Goal: Information Seeking & Learning: Learn about a topic

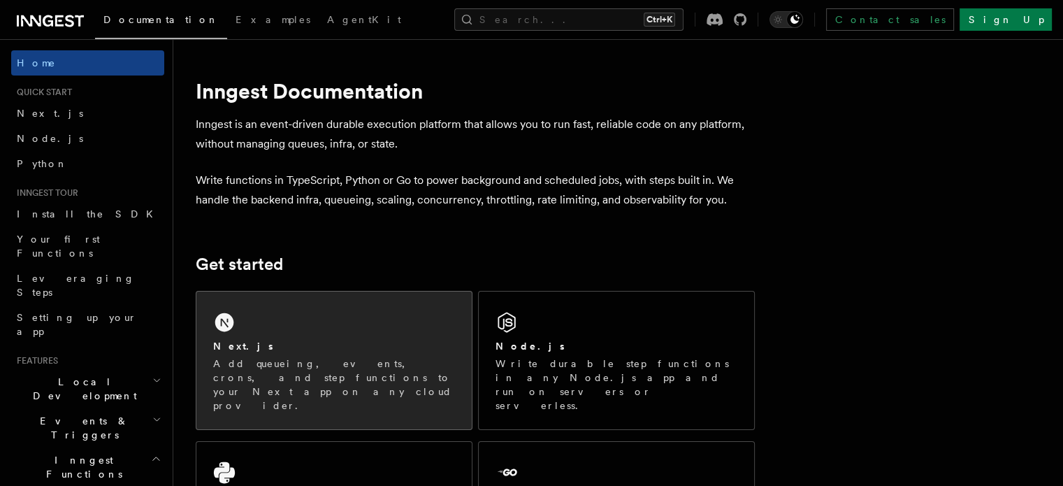
click at [311, 341] on div "Next.js" at bounding box center [334, 346] width 242 height 15
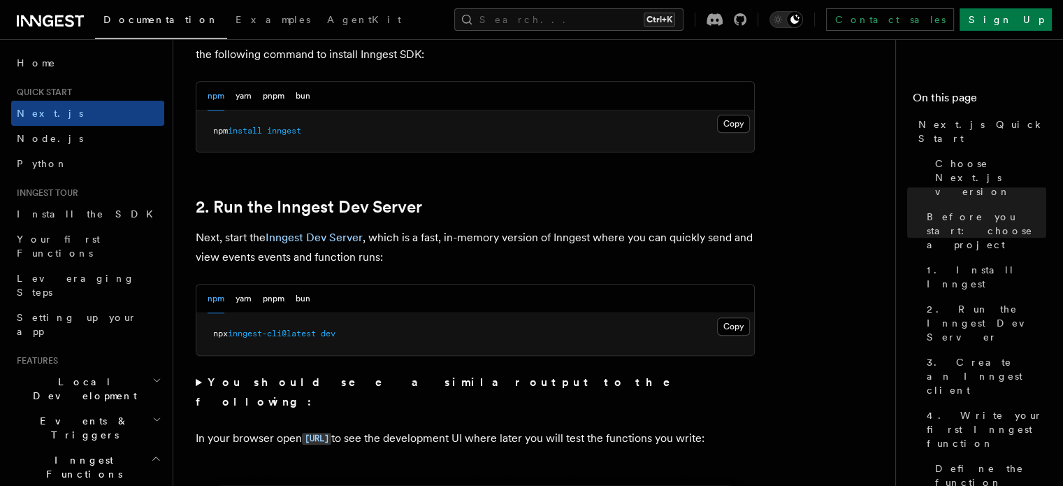
scroll to position [1014, 0]
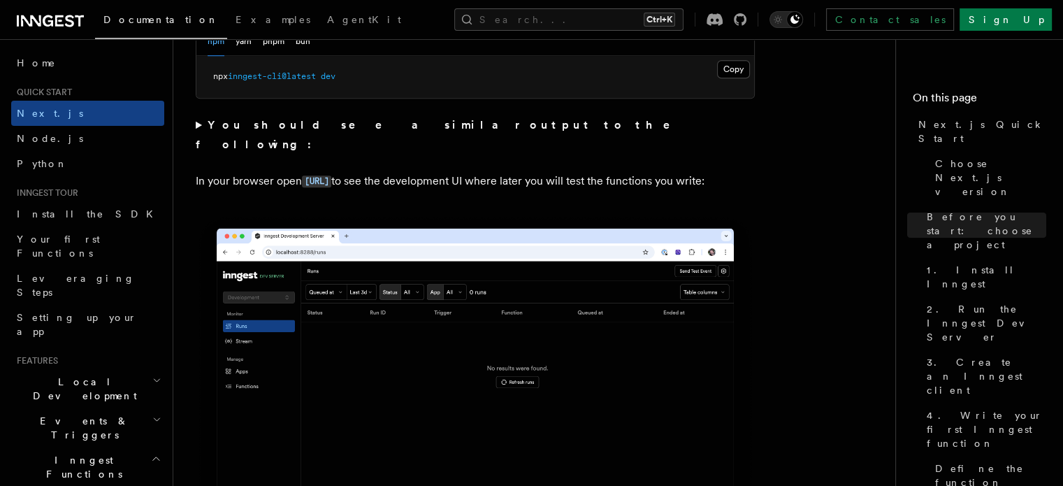
scroll to position [984, 0]
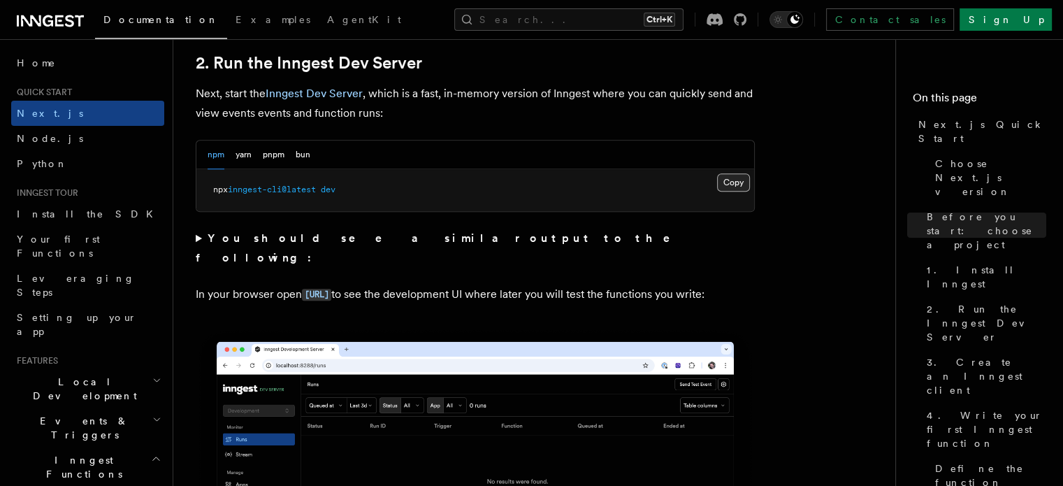
click at [737, 180] on button "Copy Copied" at bounding box center [733, 182] width 33 height 18
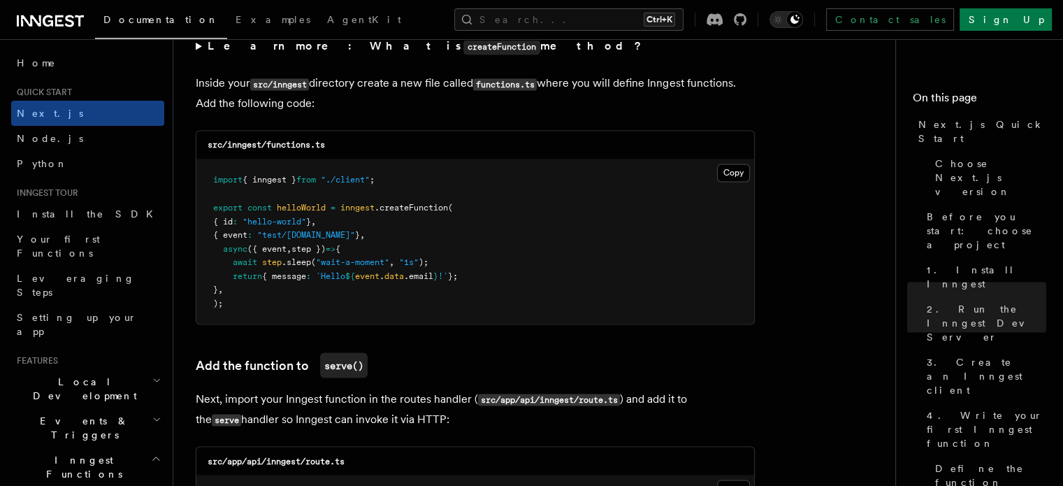
scroll to position [2461, 0]
click at [453, 181] on pre "import { inngest } from "./client" ; export const helloWorld = inngest .createF…" at bounding box center [475, 242] width 558 height 164
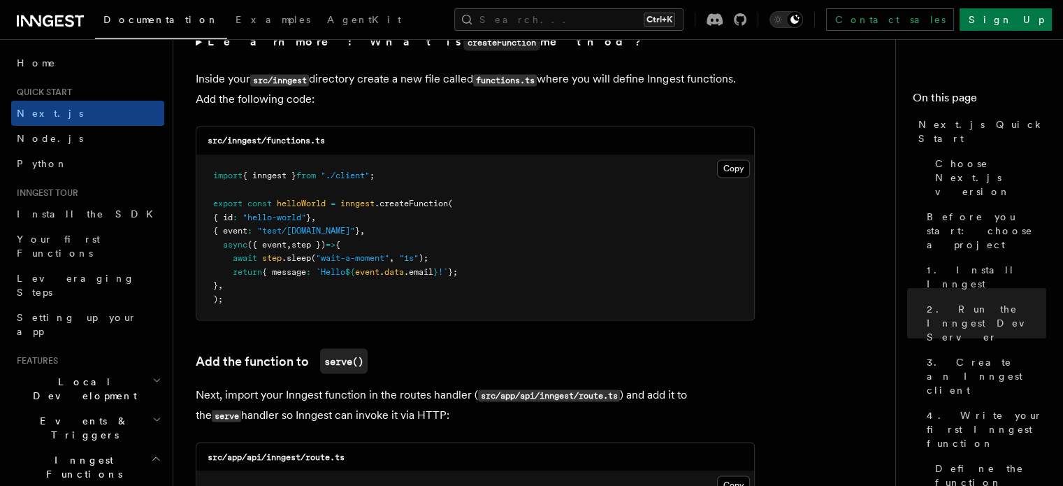
scroll to position [2403, 0]
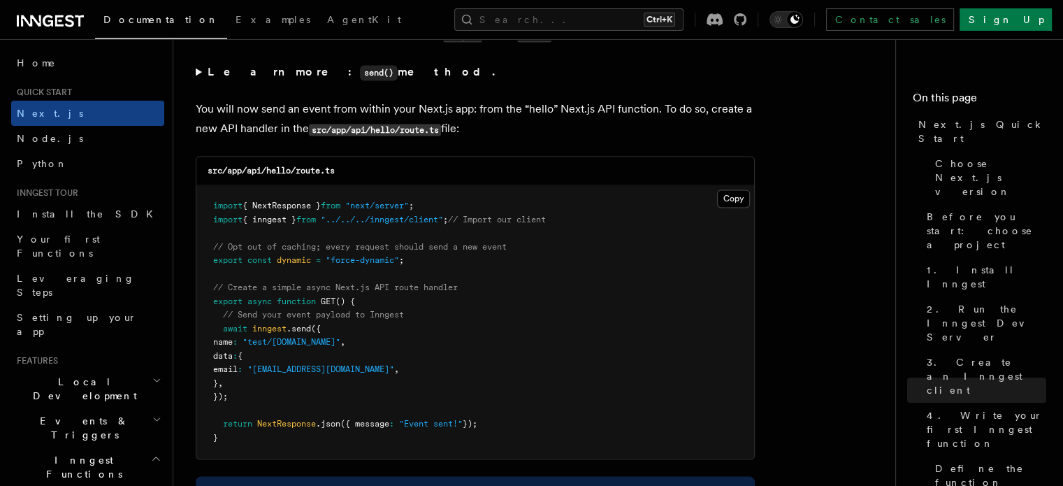
scroll to position [7280, 0]
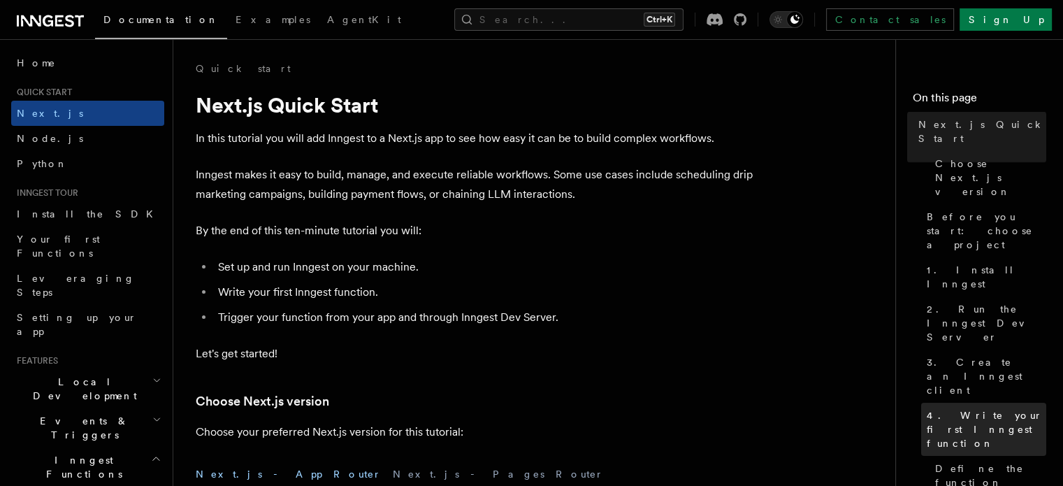
click at [921, 402] on link "4. Write your first Inngest function" at bounding box center [983, 428] width 125 height 53
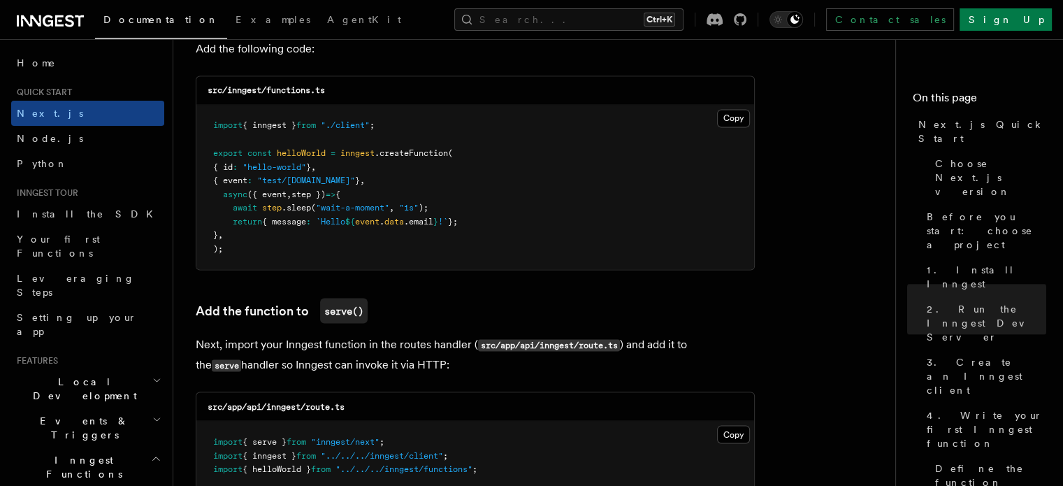
scroll to position [2516, 0]
click at [271, 209] on span "step" at bounding box center [272, 208] width 20 height 10
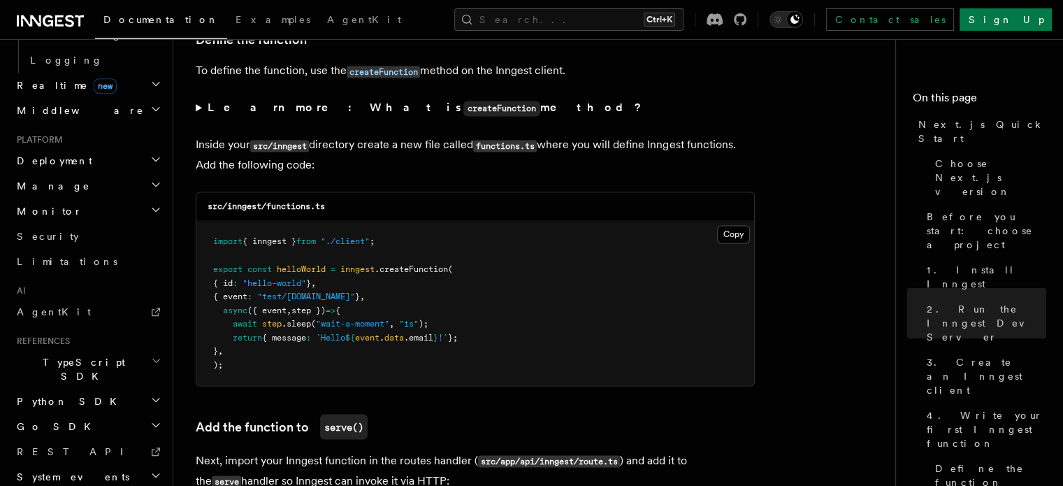
scroll to position [631, 0]
click at [59, 356] on span "TypeScript SDK" at bounding box center [81, 370] width 140 height 28
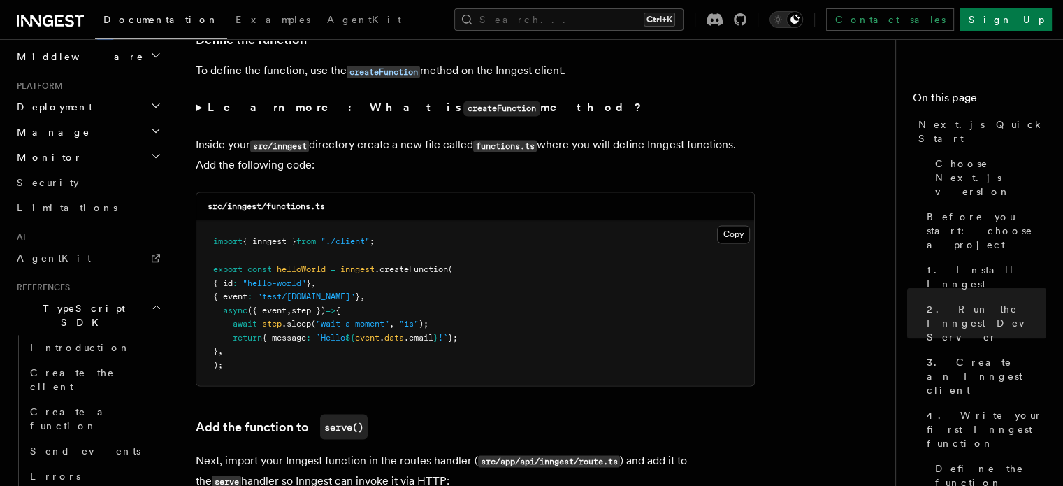
scroll to position [687, 0]
click at [59, 365] on span "Create the client" at bounding box center [72, 377] width 85 height 25
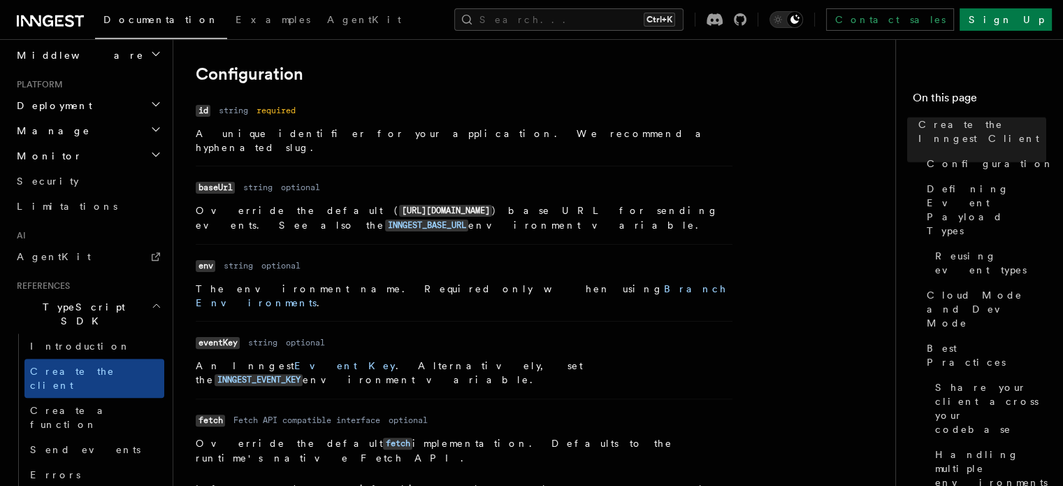
scroll to position [319, 0]
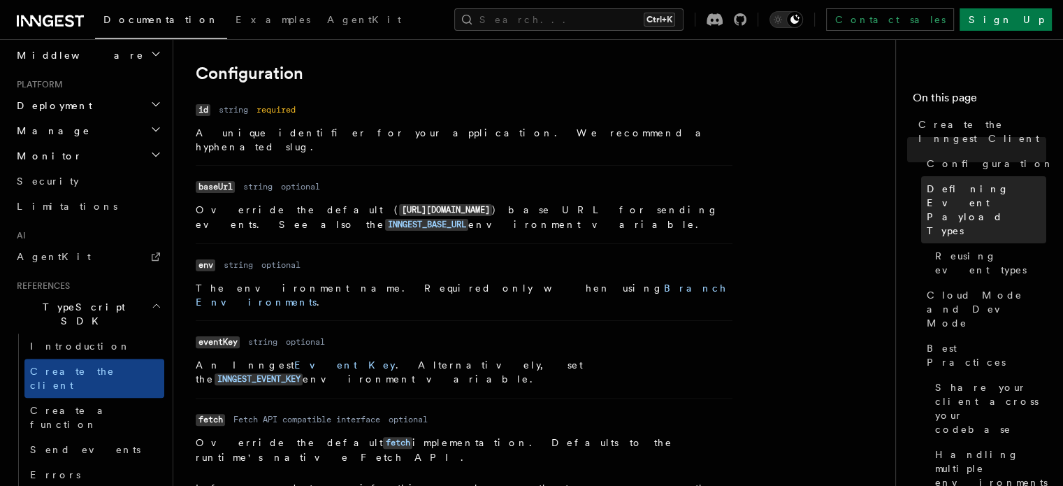
click at [921, 186] on link "Defining Event Payload Types" at bounding box center [983, 209] width 125 height 67
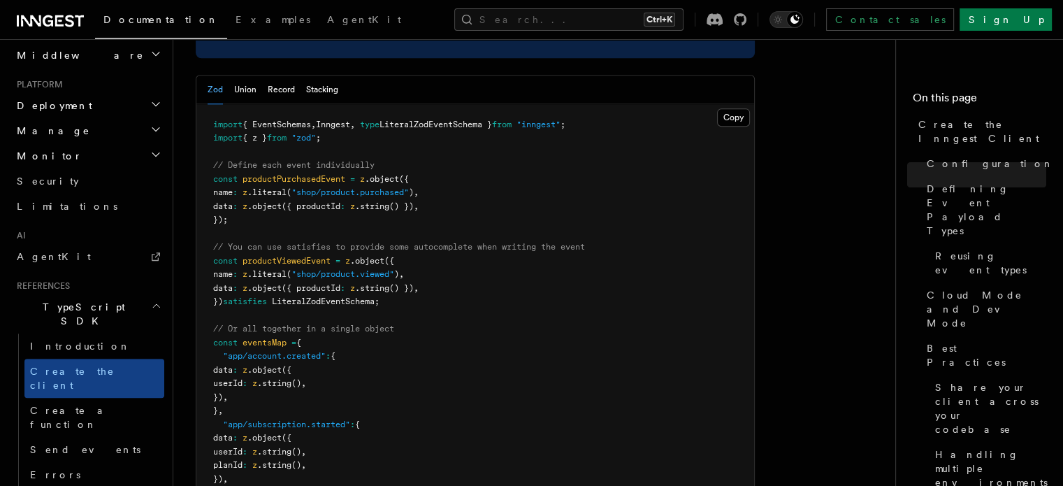
scroll to position [1412, 0]
click at [929, 243] on link "Reusing event types" at bounding box center [987, 262] width 117 height 39
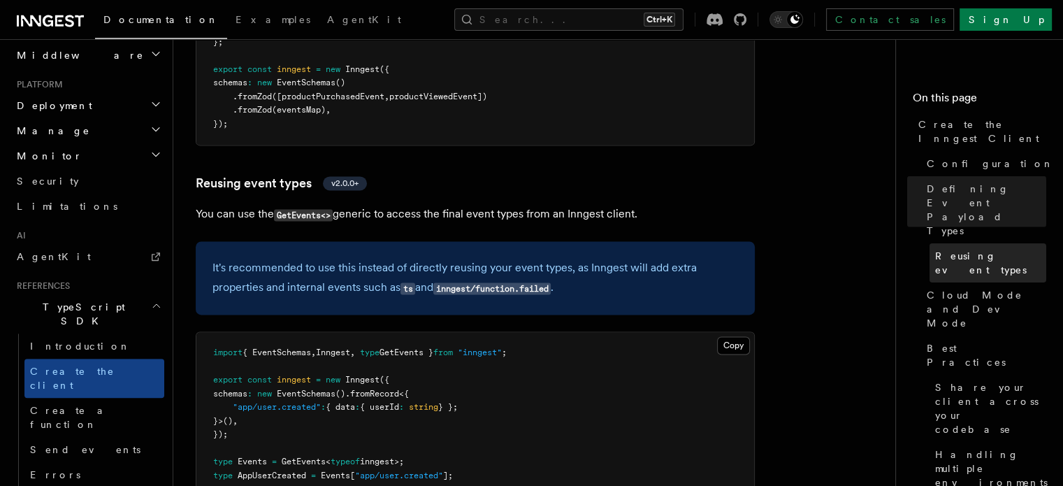
scroll to position [1875, 0]
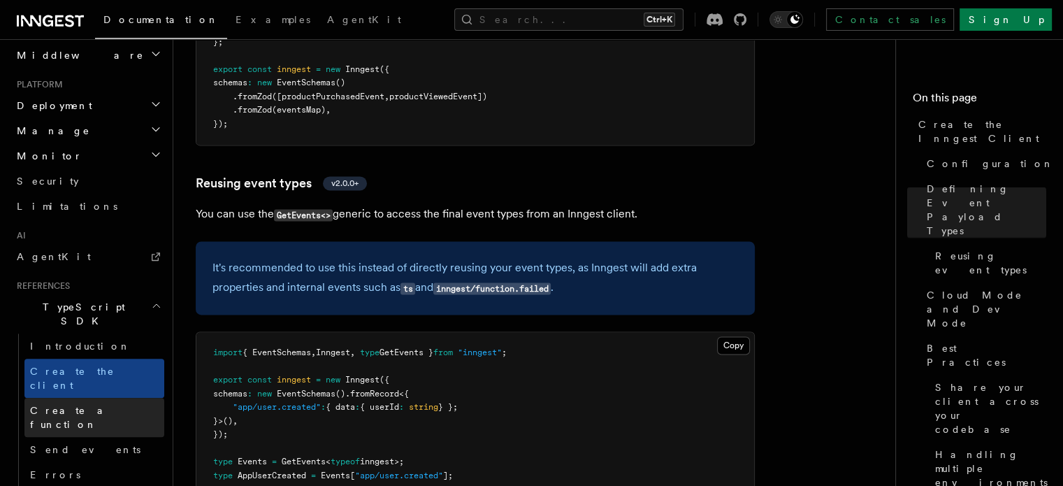
click at [73, 405] on span "Create a function" at bounding box center [71, 417] width 83 height 25
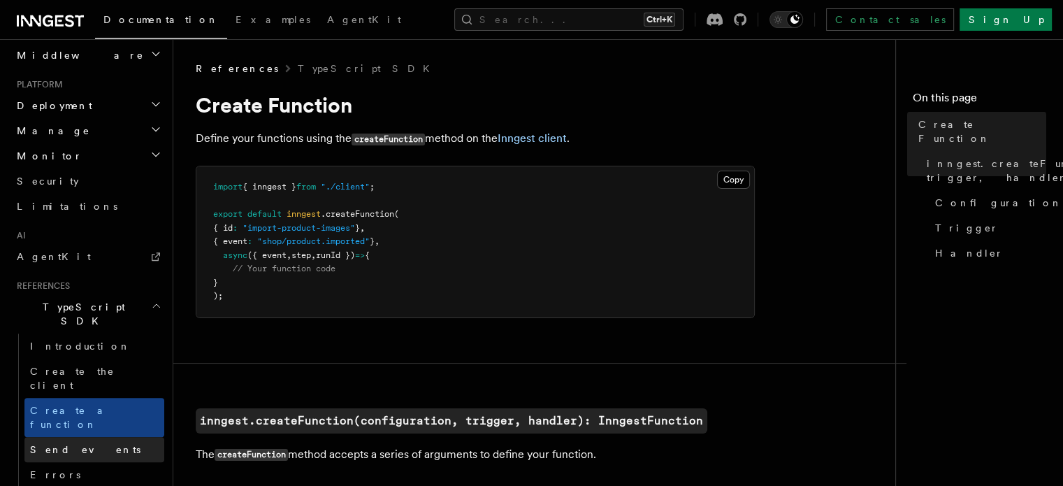
click at [68, 444] on span "Send events" at bounding box center [85, 449] width 110 height 11
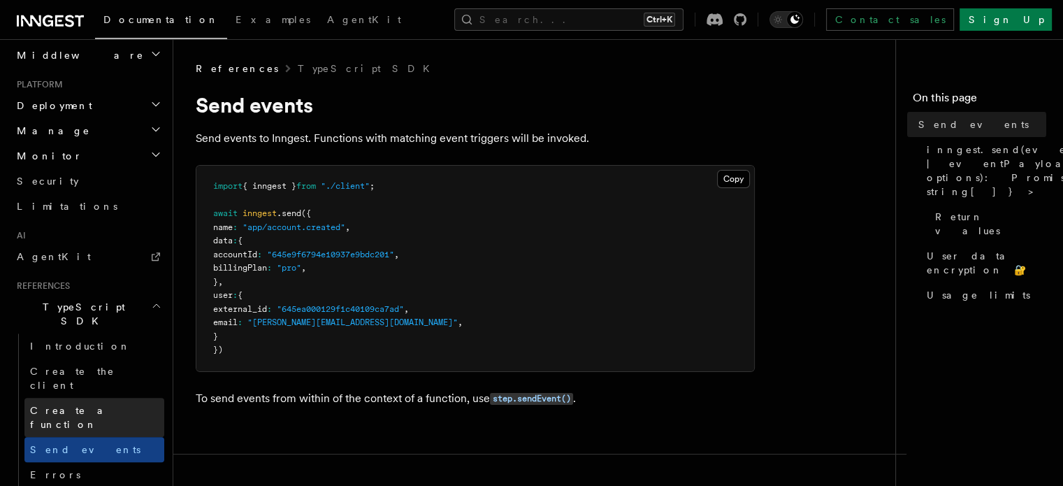
click at [87, 405] on span "Create a function" at bounding box center [71, 417] width 83 height 25
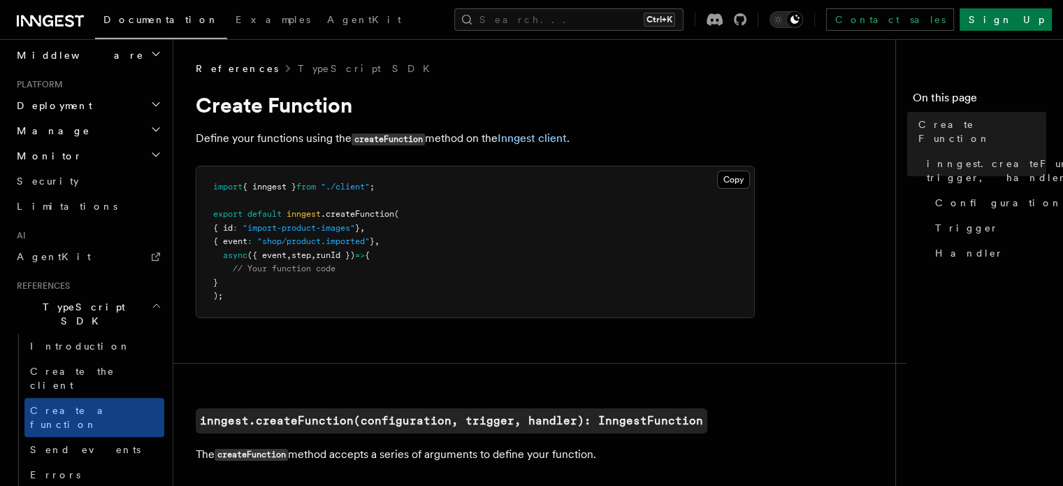
scroll to position [21, 0]
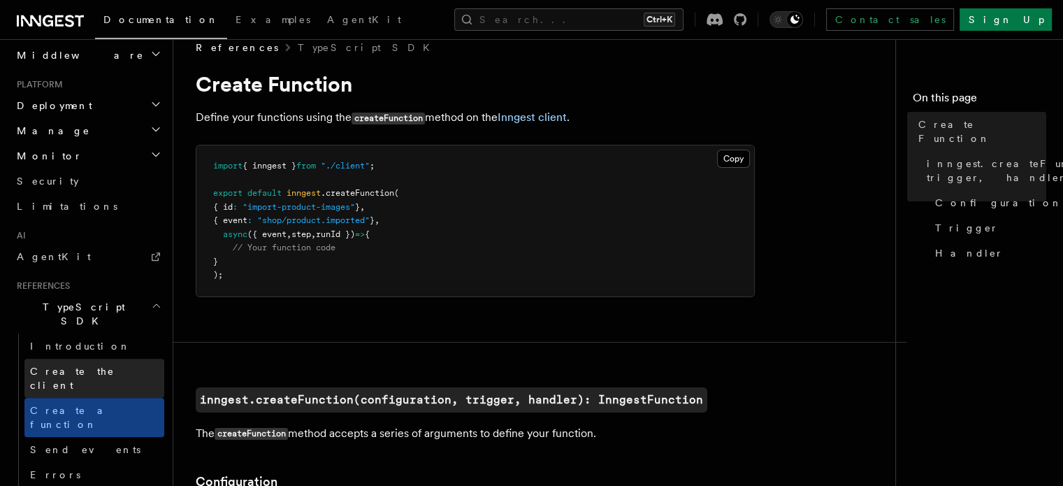
click at [108, 358] on link "Create the client" at bounding box center [94, 377] width 140 height 39
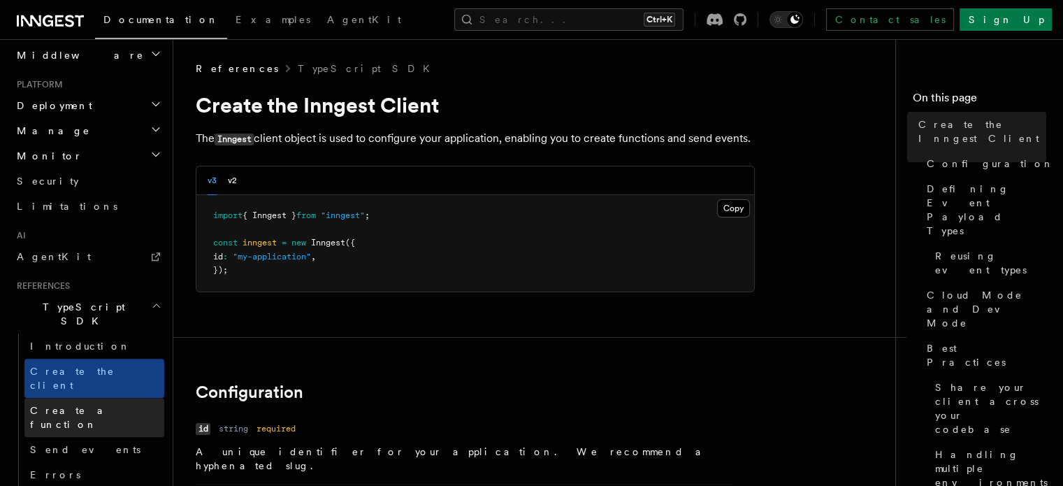
click at [103, 398] on link "Create a function" at bounding box center [94, 417] width 140 height 39
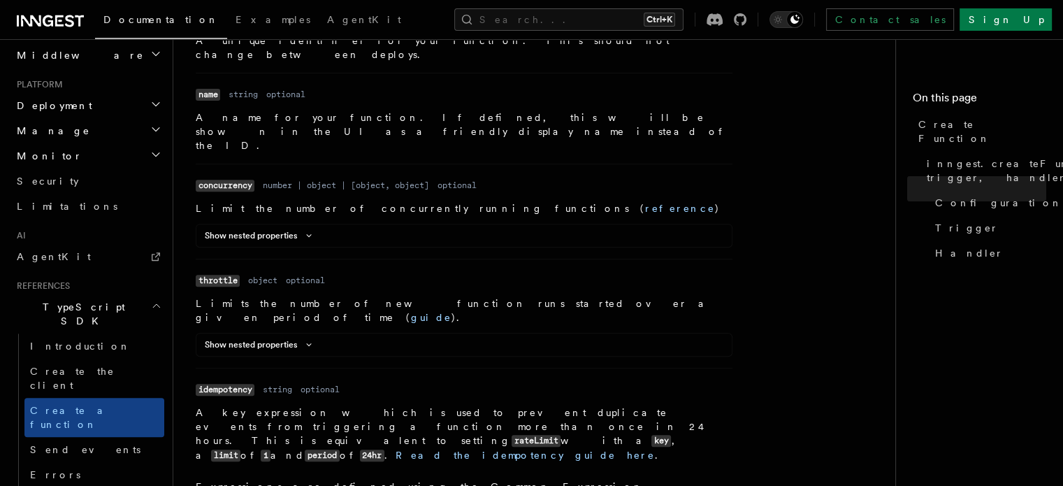
scroll to position [520, 0]
drag, startPoint x: 300, startPoint y: 345, endPoint x: 226, endPoint y: 283, distance: 96.7
click at [226, 334] on div "Show nested properties Name limit Type number Required required Description The…" at bounding box center [464, 346] width 537 height 24
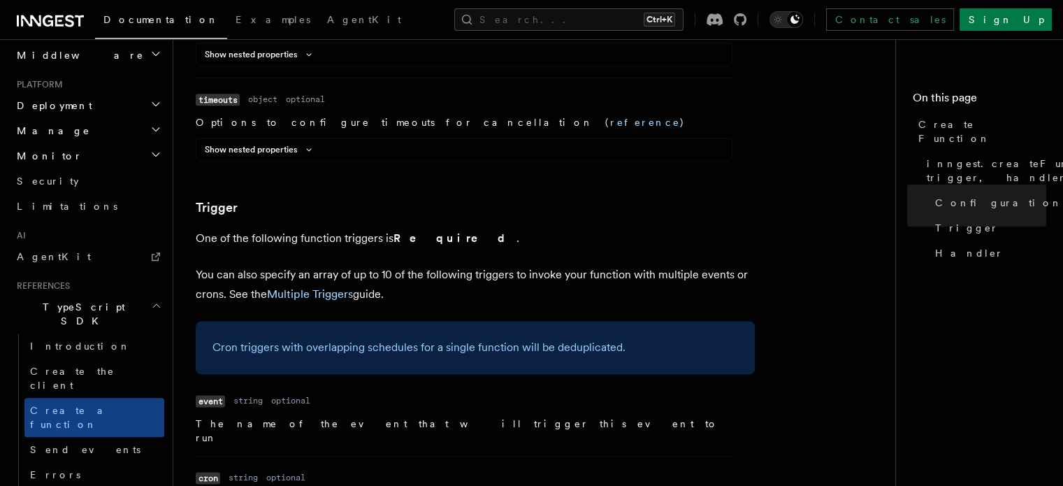
scroll to position [1748, 0]
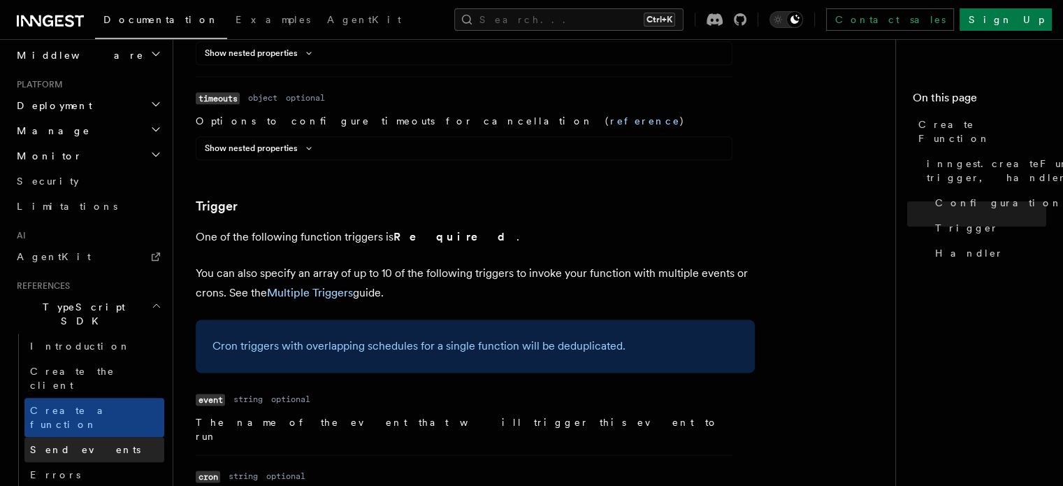
click at [100, 437] on link "Send events" at bounding box center [94, 449] width 140 height 25
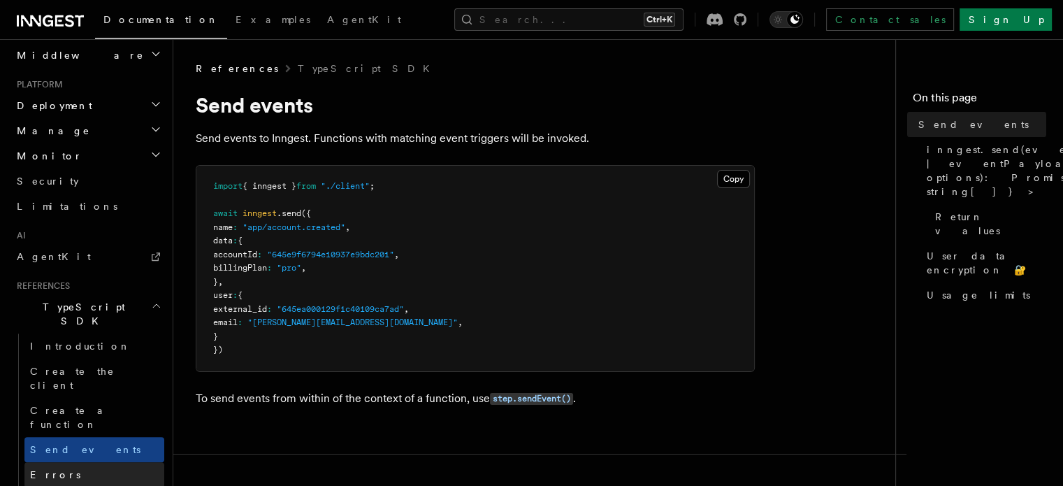
click at [94, 462] on link "Errors" at bounding box center [94, 474] width 140 height 25
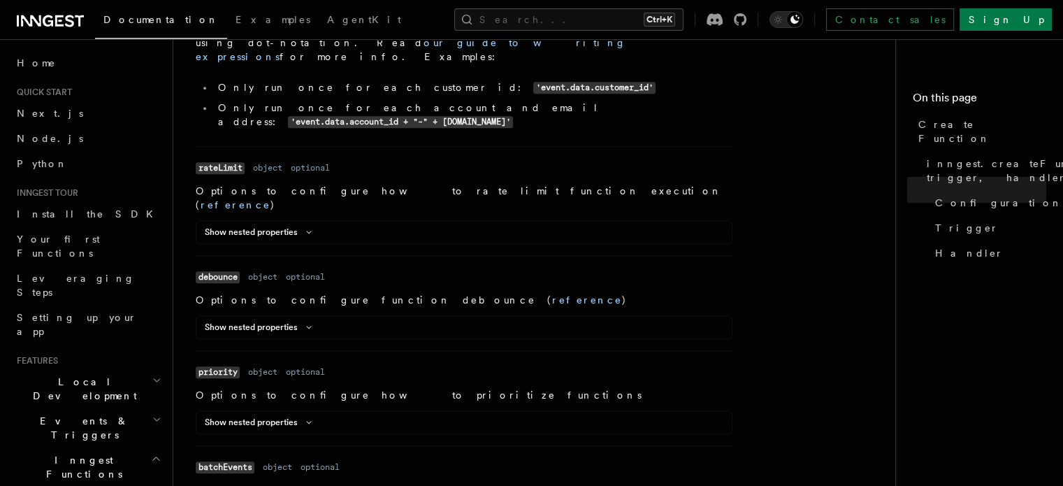
scroll to position [949, 0]
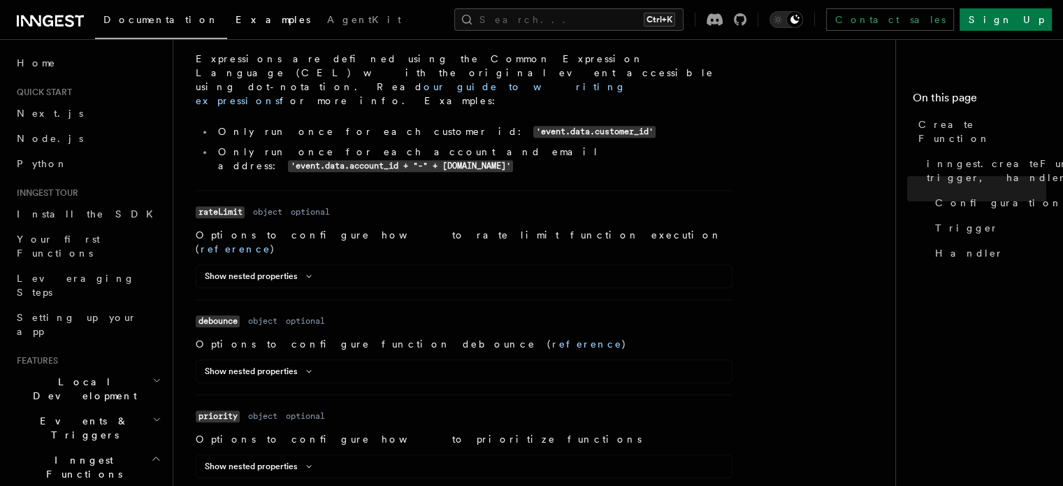
click at [235, 23] on span "Examples" at bounding box center [272, 19] width 75 height 11
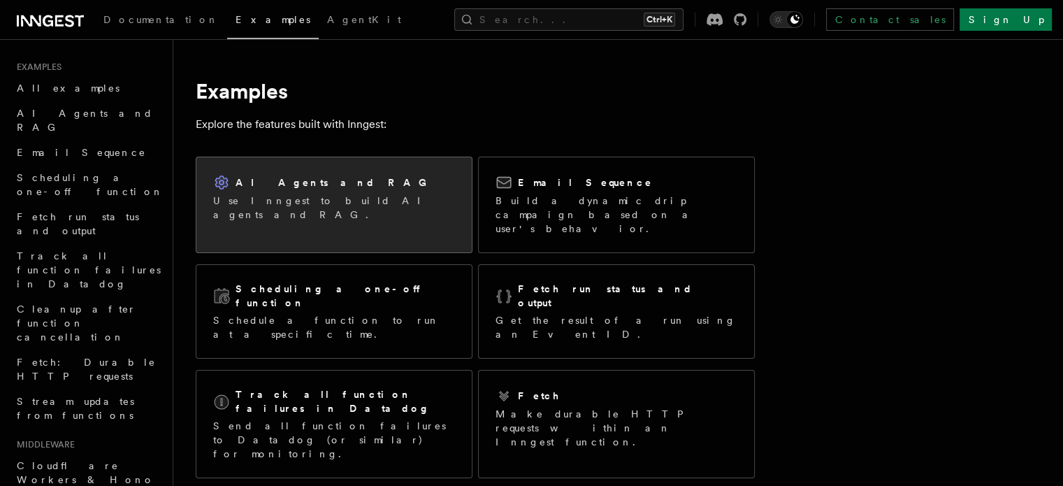
click at [286, 183] on h2 "AI Agents and RAG" at bounding box center [334, 182] width 198 height 14
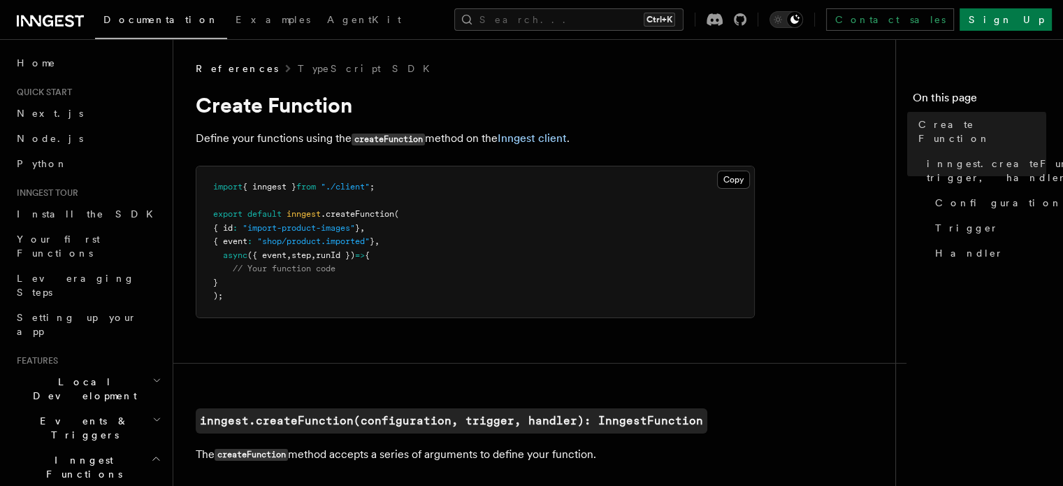
click at [657, 301] on pre "import { inngest } from "./client" ; export default inngest .createFunction ( {…" at bounding box center [475, 241] width 558 height 151
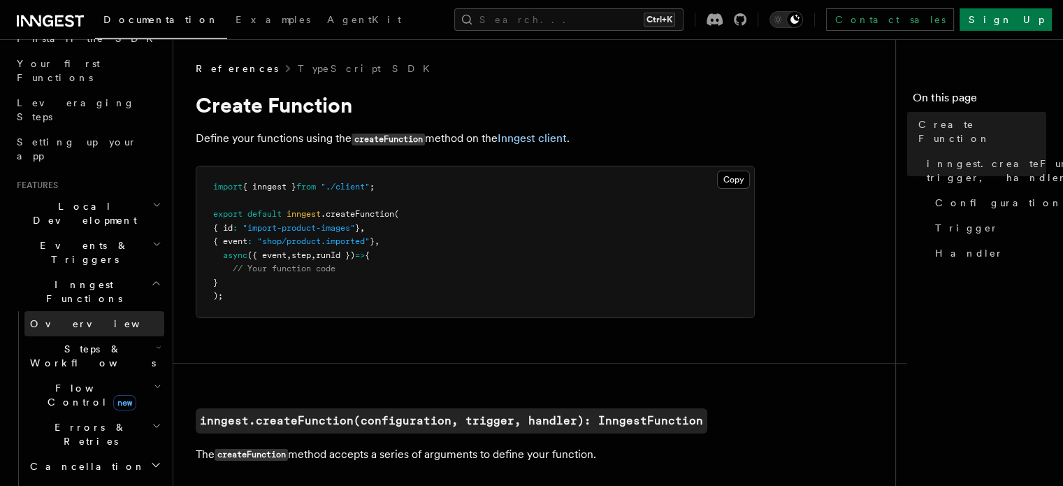
scroll to position [176, 0]
click at [57, 341] on span "Steps & Workflows" at bounding box center [89, 355] width 131 height 28
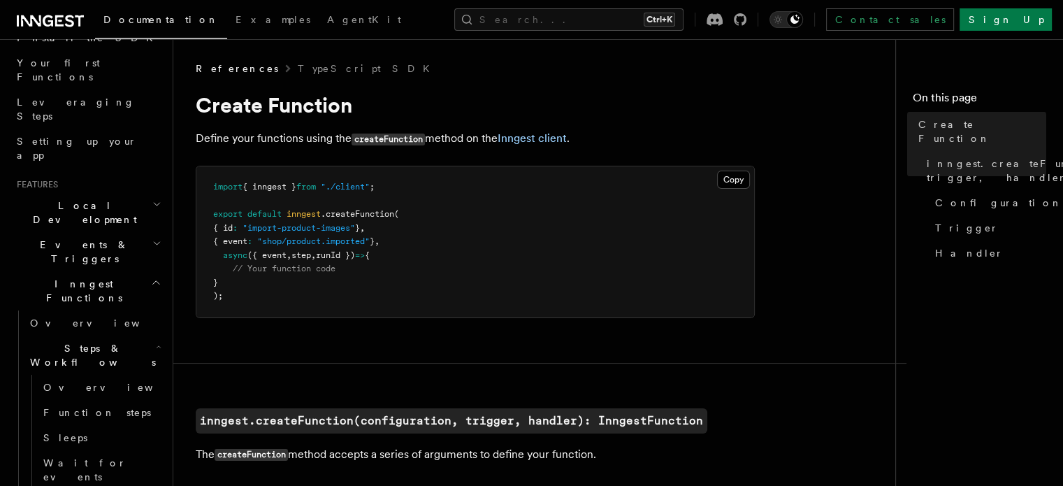
click at [57, 341] on span "Steps & Workflows" at bounding box center [89, 355] width 131 height 28
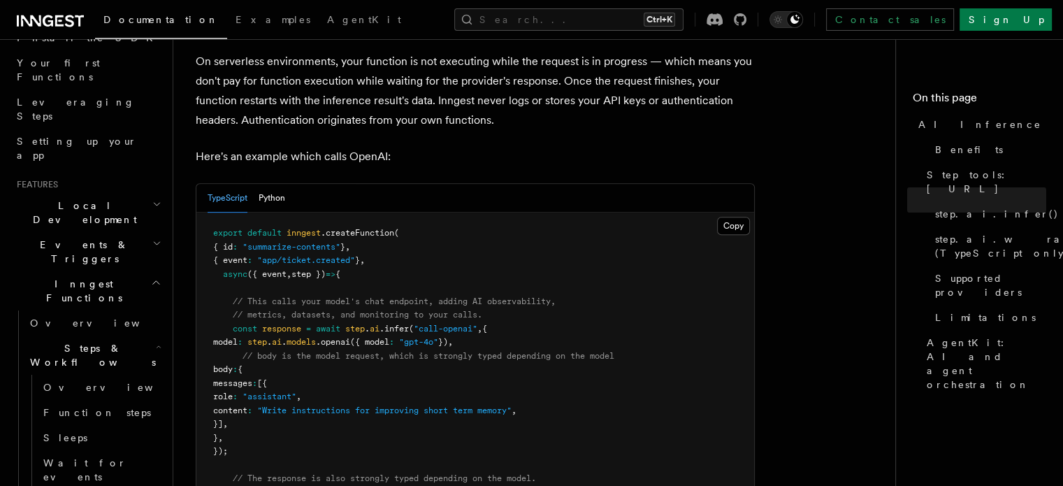
scroll to position [697, 0]
click at [272, 184] on button "Python" at bounding box center [271, 198] width 27 height 29
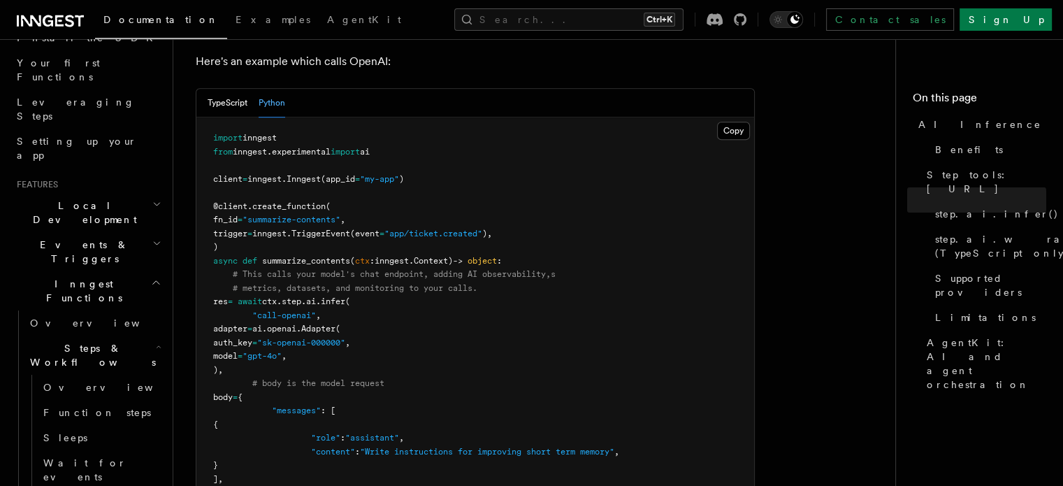
scroll to position [792, 0]
click at [224, 89] on button "TypeScript" at bounding box center [227, 103] width 40 height 29
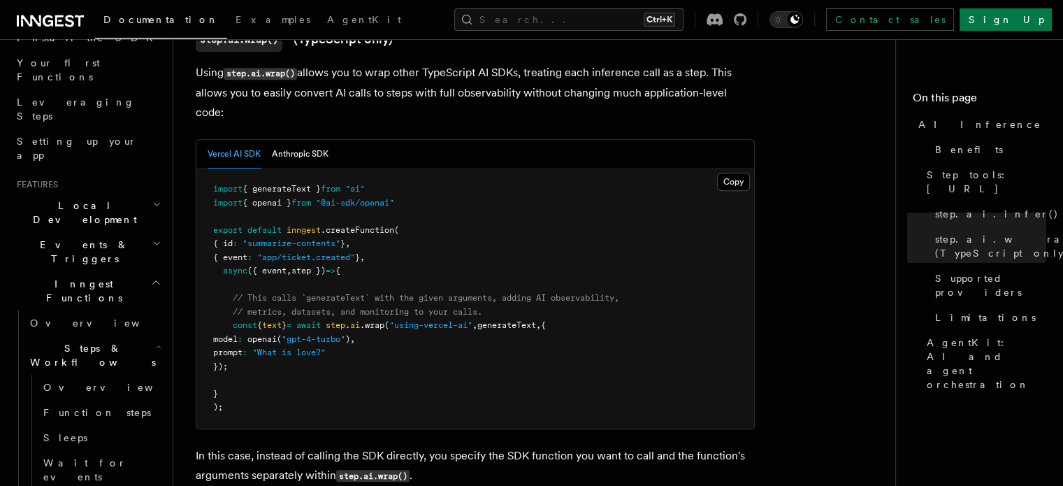
scroll to position [1394, 0]
click at [300, 139] on button "Anthropic SDK" at bounding box center [300, 153] width 57 height 29
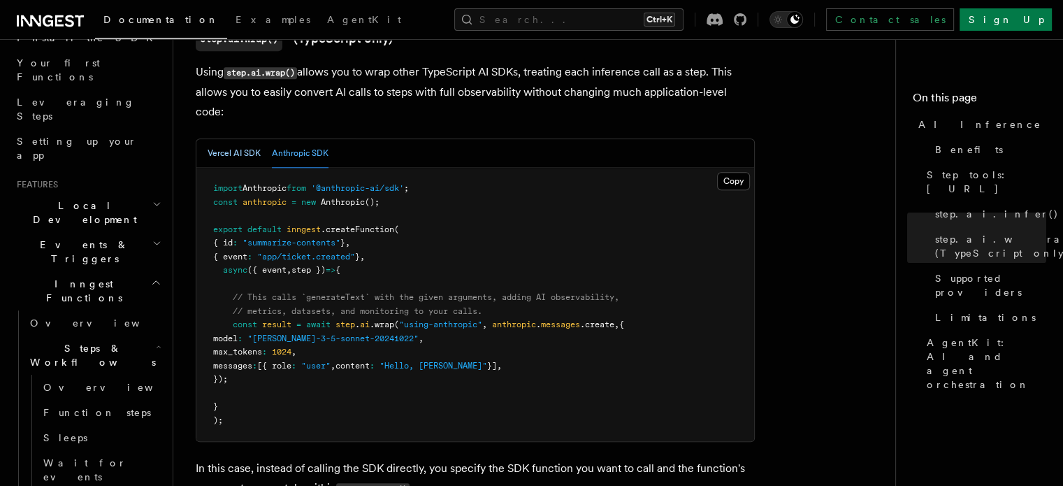
click at [246, 139] on button "Vercel AI SDK" at bounding box center [233, 153] width 53 height 29
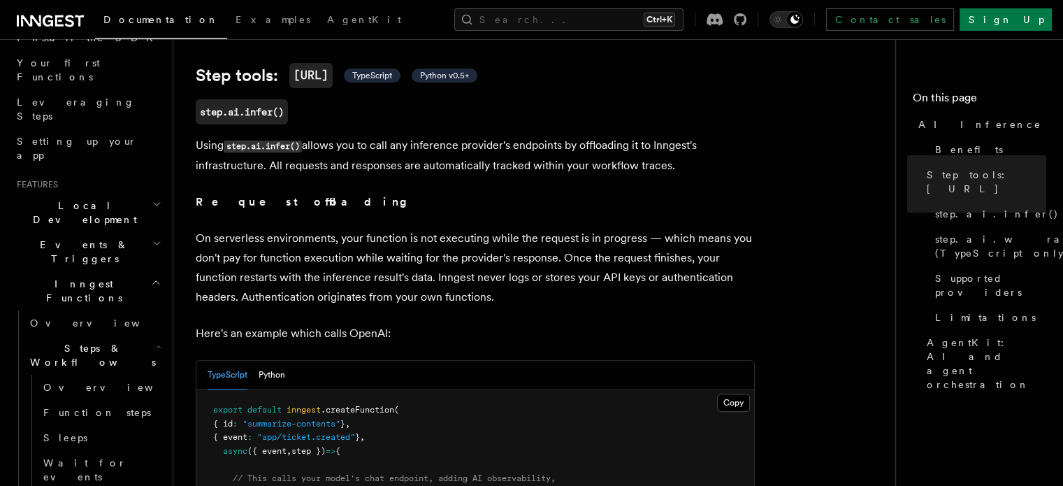
scroll to position [520, 0]
click at [392, 71] on span "TypeScript" at bounding box center [372, 76] width 40 height 11
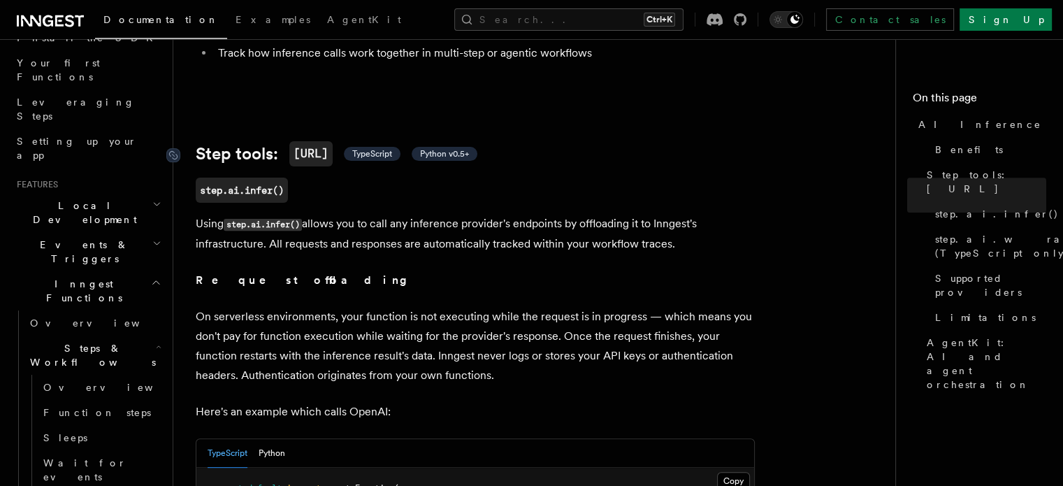
scroll to position [442, 0]
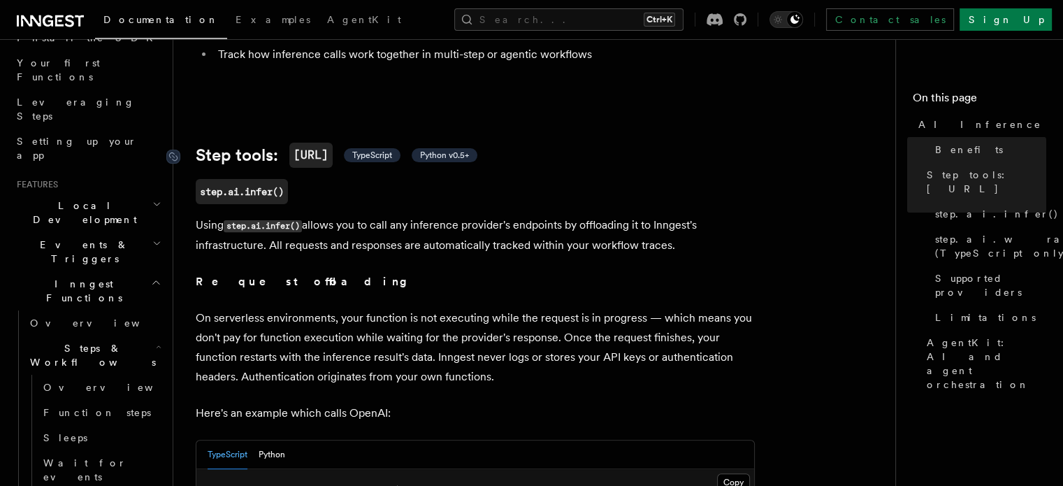
click at [376, 150] on span "TypeScript" at bounding box center [372, 155] width 40 height 11
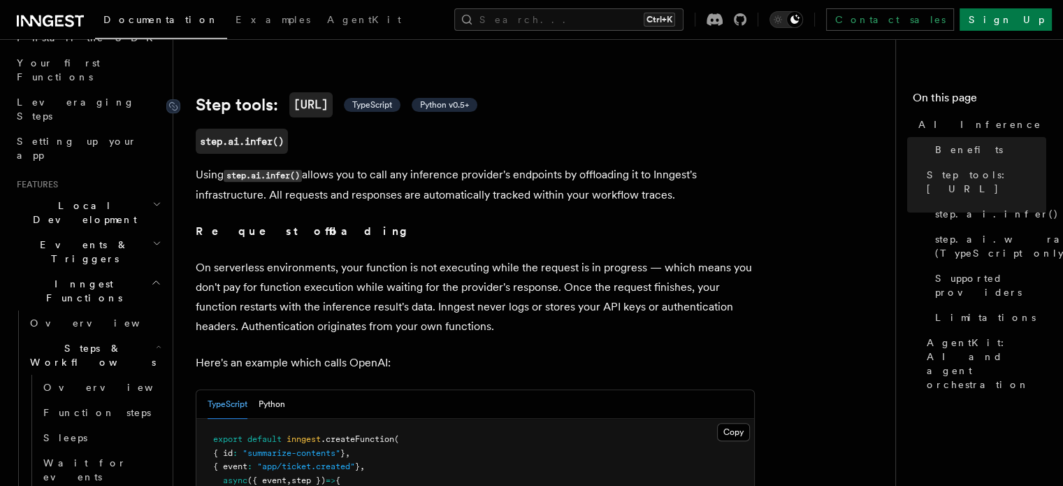
scroll to position [500, 0]
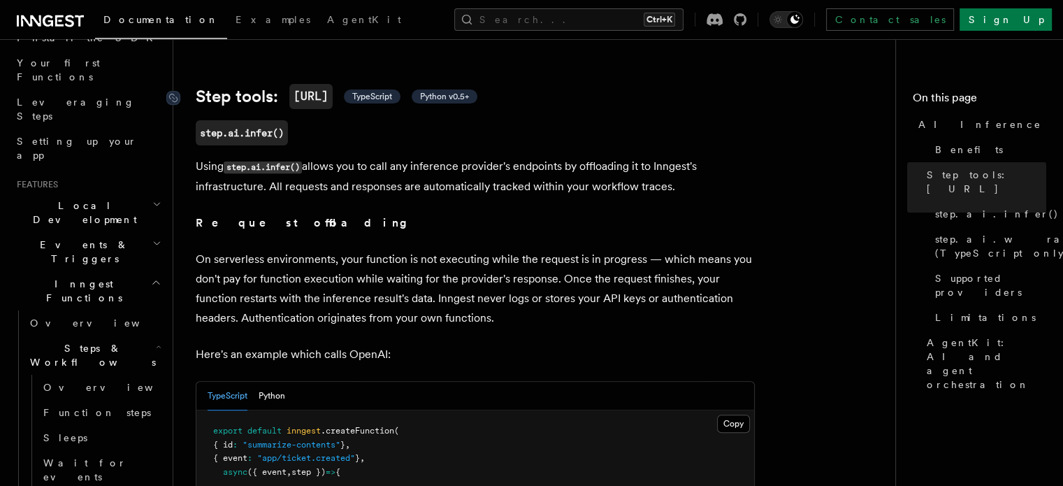
click at [452, 91] on span "Python v0.5+" at bounding box center [444, 96] width 49 height 11
click at [389, 91] on span "TypeScript" at bounding box center [372, 96] width 40 height 11
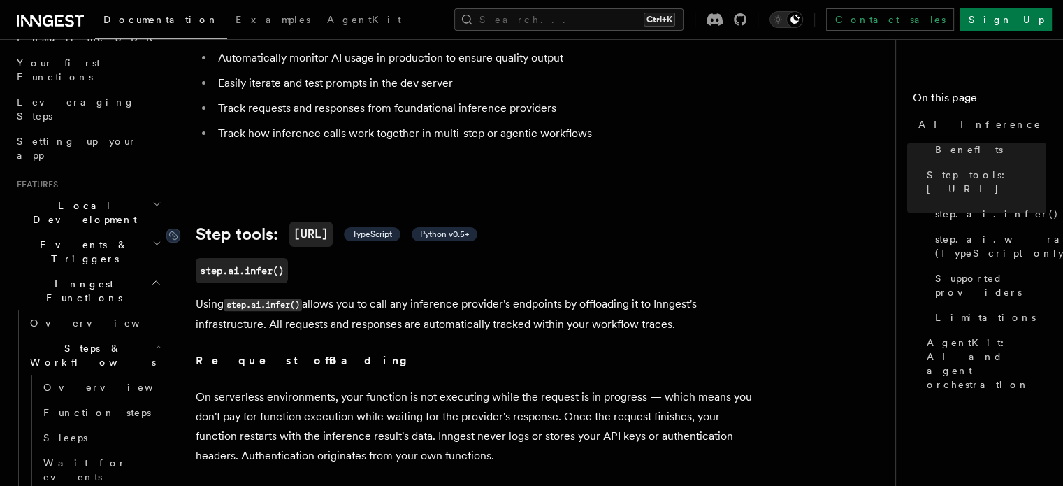
scroll to position [363, 0]
click at [392, 228] on span "TypeScript" at bounding box center [372, 233] width 40 height 11
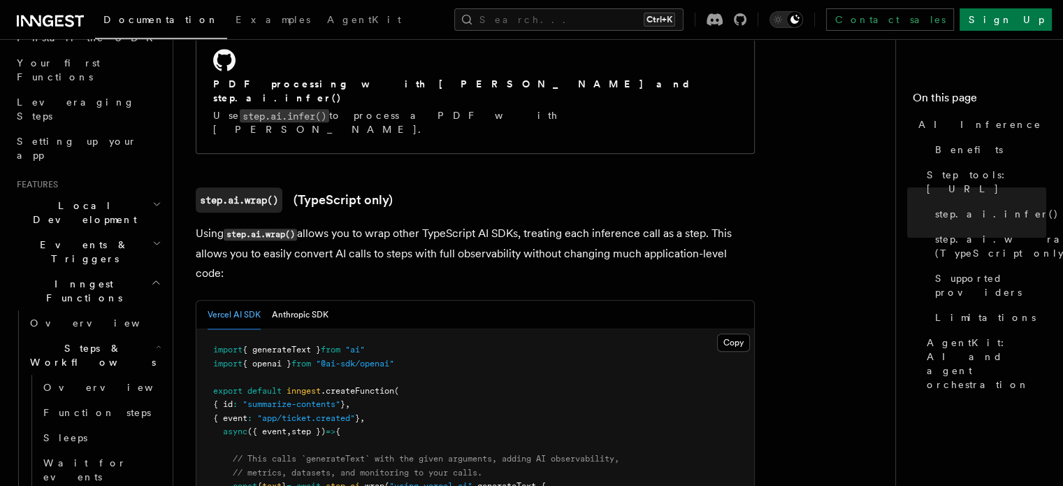
scroll to position [1232, 0]
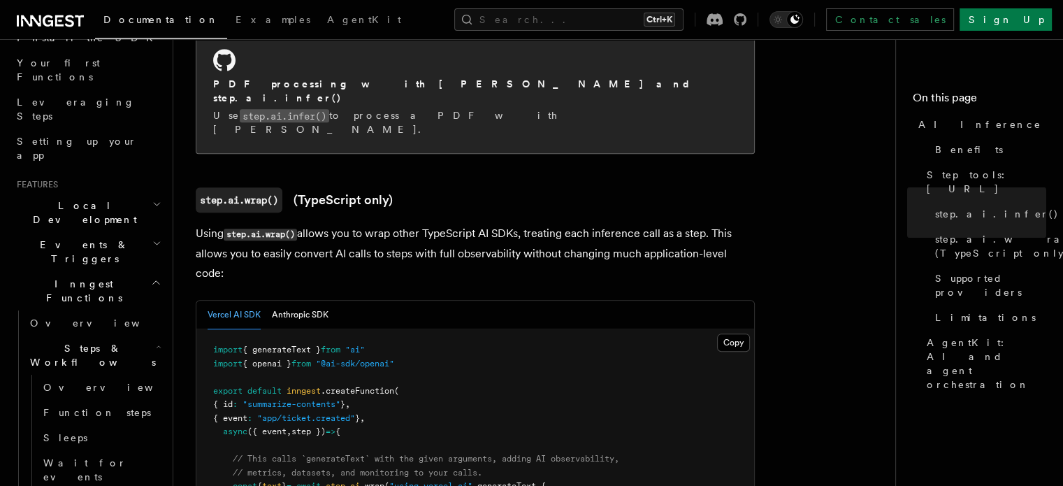
click at [307, 109] on code "step.ai.infer()" at bounding box center [284, 115] width 89 height 13
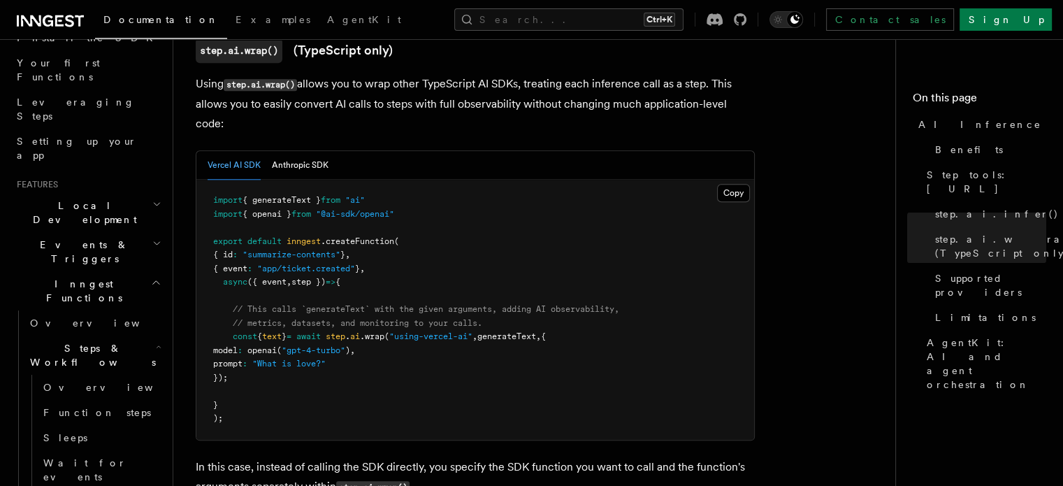
scroll to position [1381, 0]
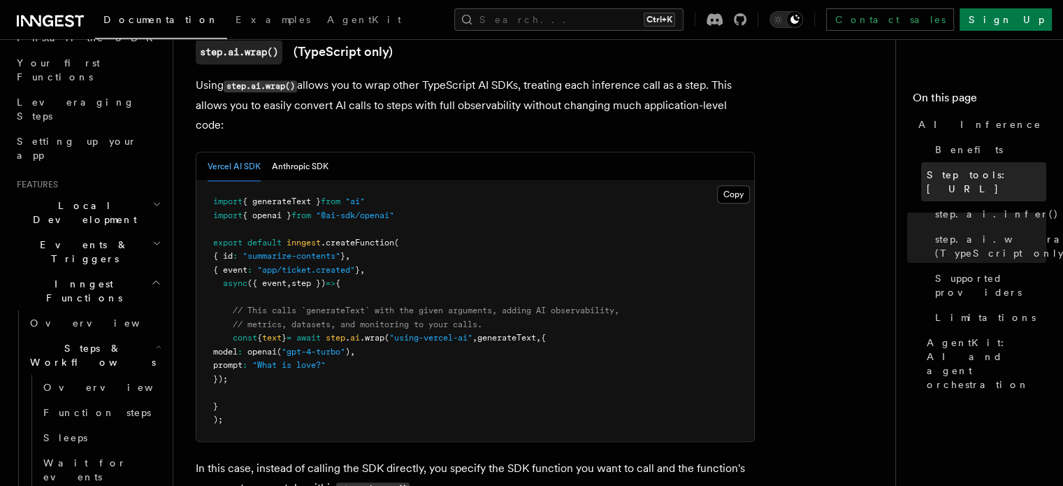
click at [926, 170] on span "Step tools: [URL]" at bounding box center [985, 182] width 119 height 28
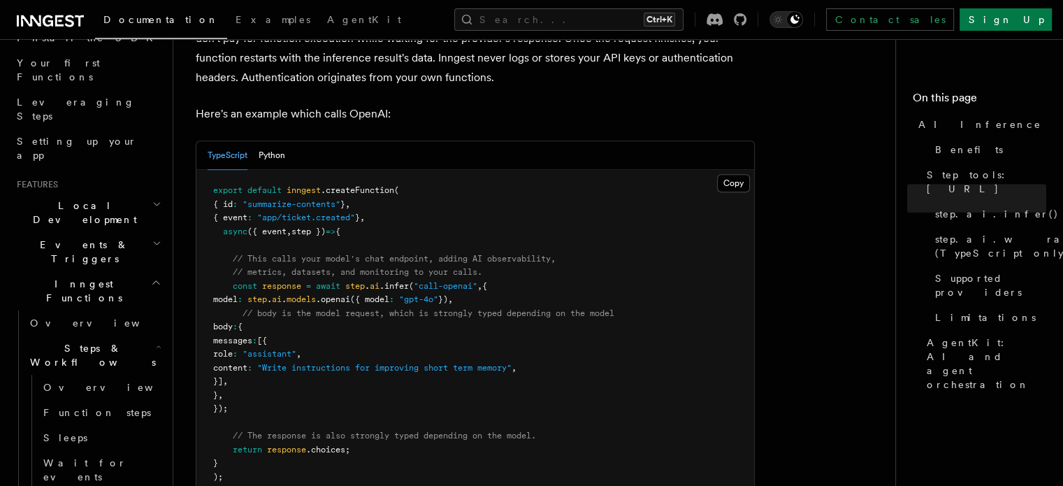
scroll to position [741, 0]
click at [935, 232] on span "step.ai.wrap() (TypeScript only)" at bounding box center [1010, 246] width 150 height 28
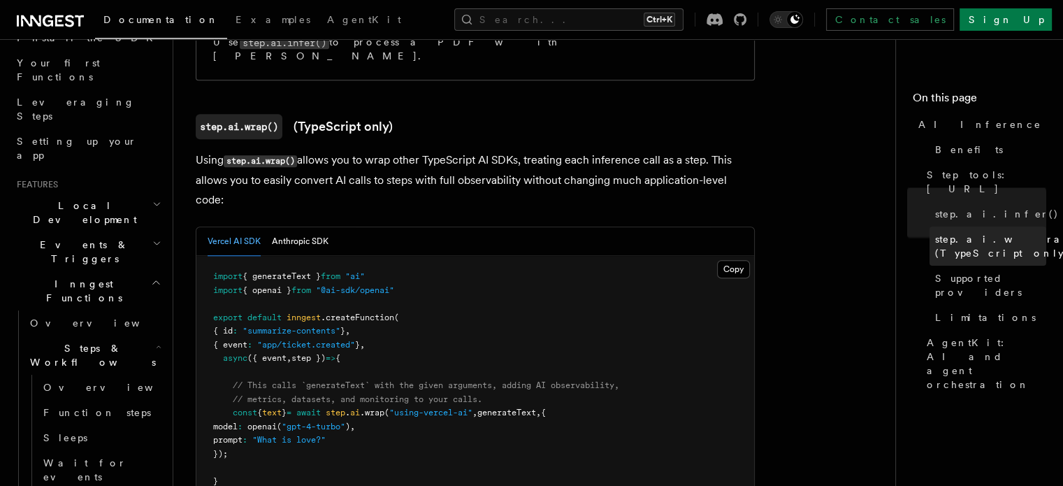
scroll to position [1308, 0]
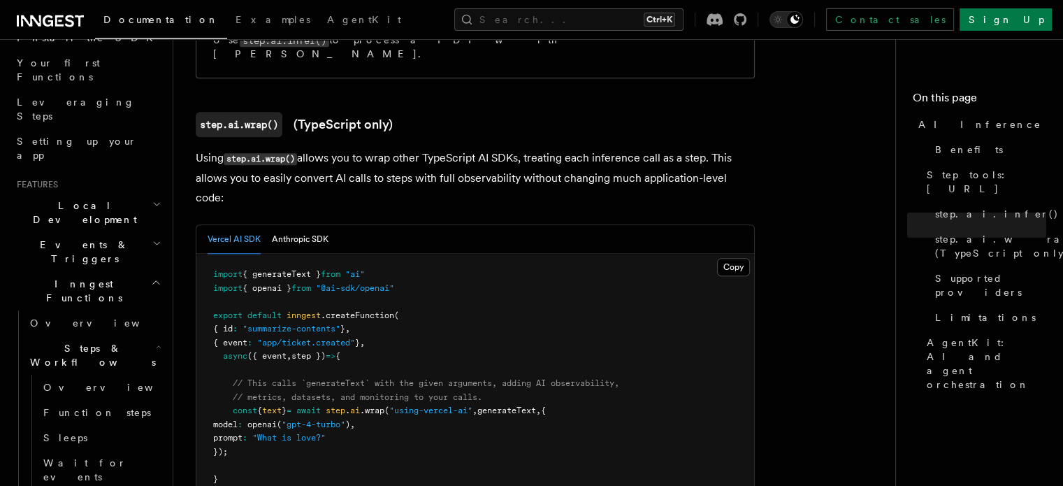
drag, startPoint x: 578, startPoint y: 343, endPoint x: 239, endPoint y: 388, distance: 342.6
click at [239, 388] on code "import { generateText } from "ai" import { openai } from "@ai-sdk/openai" expor…" at bounding box center [416, 383] width 406 height 228
copy code "{ model : openai ( "gpt-4-turbo" ) , prompt : "What is love?" }"
click at [618, 393] on pre "import { generateText } from "ai" import { openai } from "@ai-sdk/openai" expor…" at bounding box center [475, 384] width 558 height 260
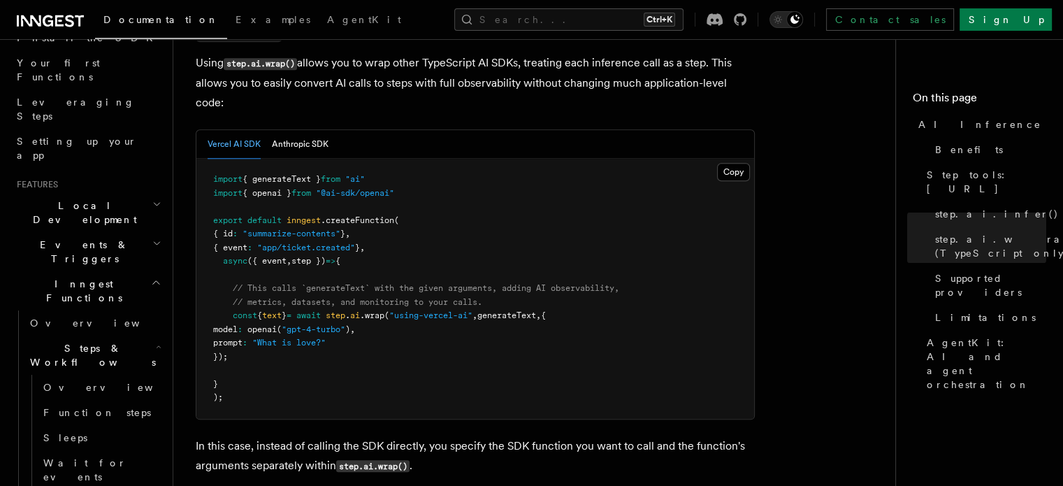
scroll to position [1386, 0]
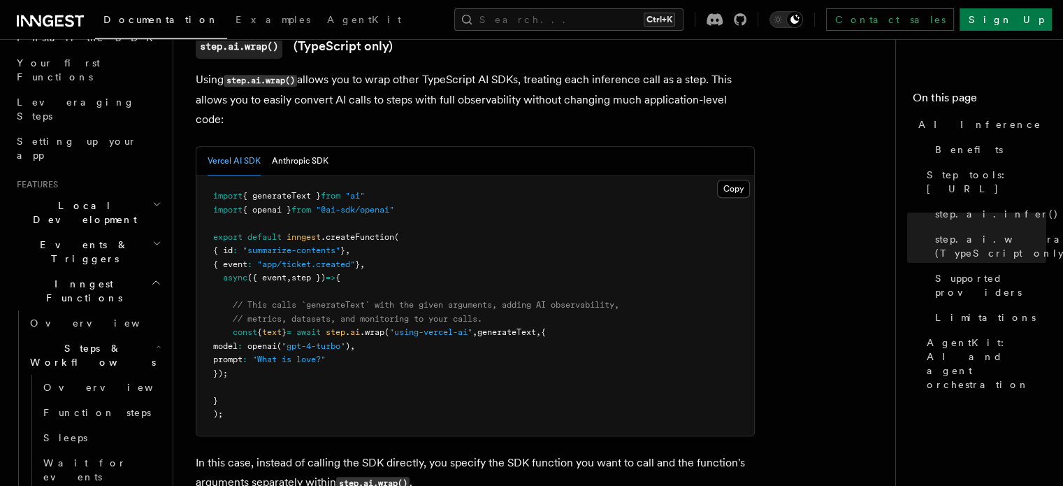
drag, startPoint x: 231, startPoint y: 265, endPoint x: 254, endPoint y: 307, distance: 48.2
click at [254, 307] on pre "import { generateText } from "ai" import { openai } from "@ai-sdk/openai" expor…" at bounding box center [475, 305] width 558 height 260
copy code "const { text } = await step . ai .wrap ( "using-vercel-ai" , generateText , { m…"
click at [517, 315] on pre "import { generateText } from "ai" import { openai } from "@ai-sdk/openai" expor…" at bounding box center [475, 305] width 558 height 260
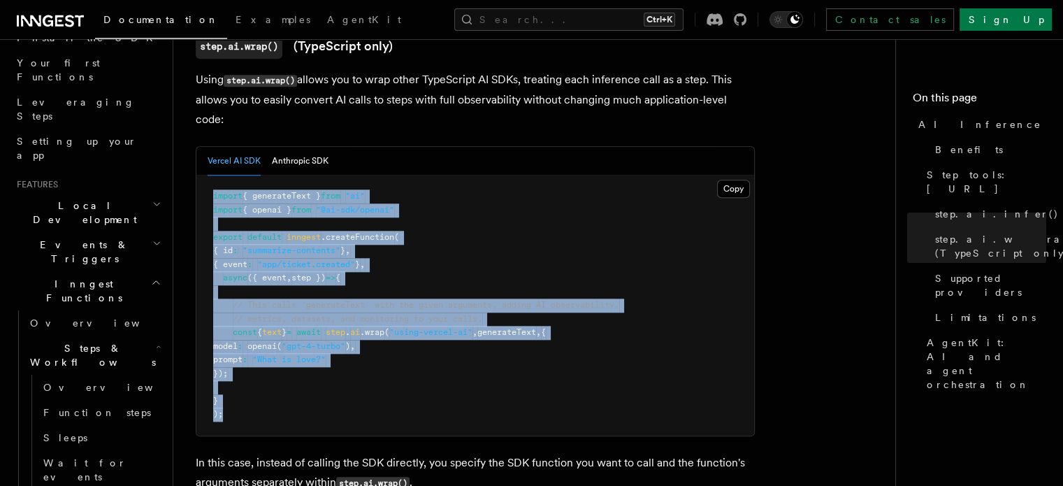
drag, startPoint x: 213, startPoint y: 129, endPoint x: 243, endPoint y: 351, distance: 223.5
click at [243, 351] on pre "import { generateText } from "ai" import { openai } from "@ai-sdk/openai" expor…" at bounding box center [475, 305] width 558 height 260
copy code "import { generateText } from "ai" import { openai } from "@ai-sdk/openai" expor…"
click at [539, 329] on pre "import { generateText } from "ai" import { openai } from "@ai-sdk/openai" expor…" at bounding box center [475, 305] width 558 height 260
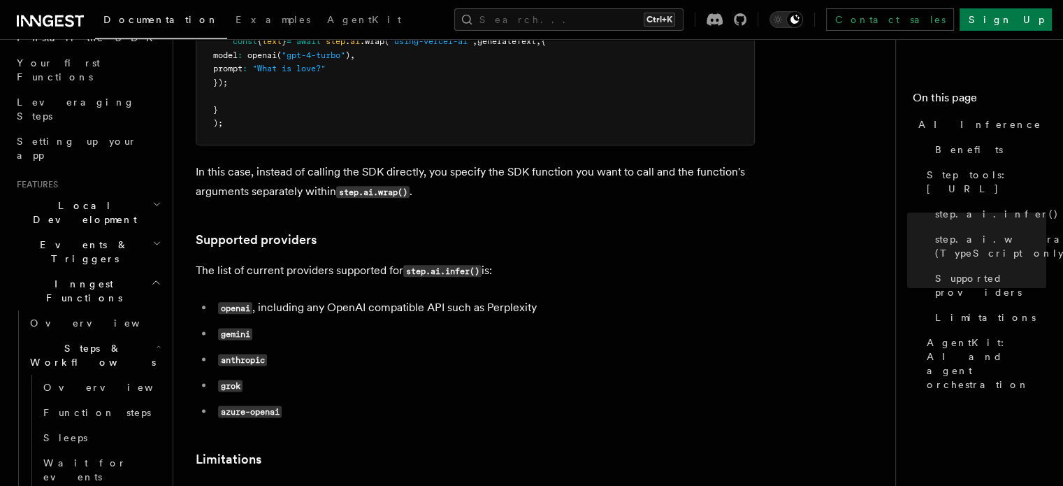
scroll to position [1680, 0]
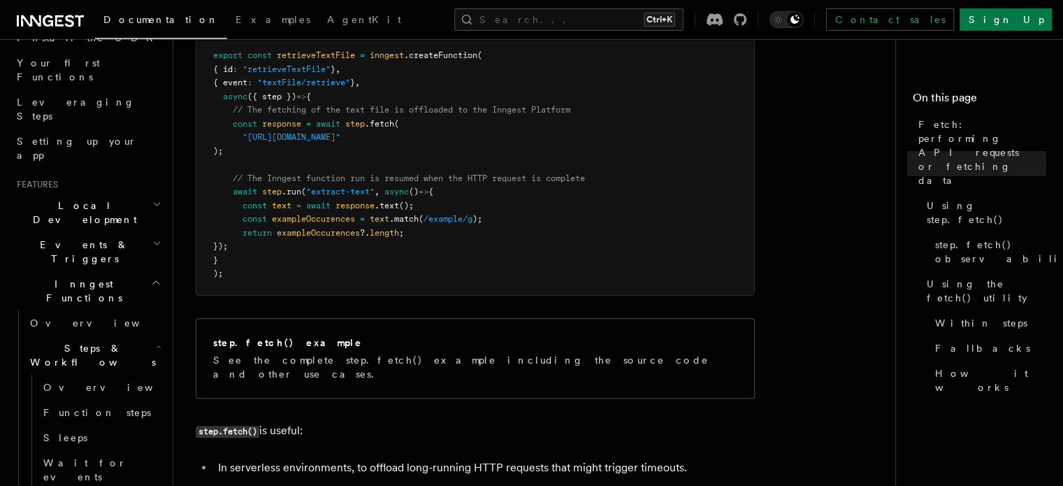
scroll to position [556, 0]
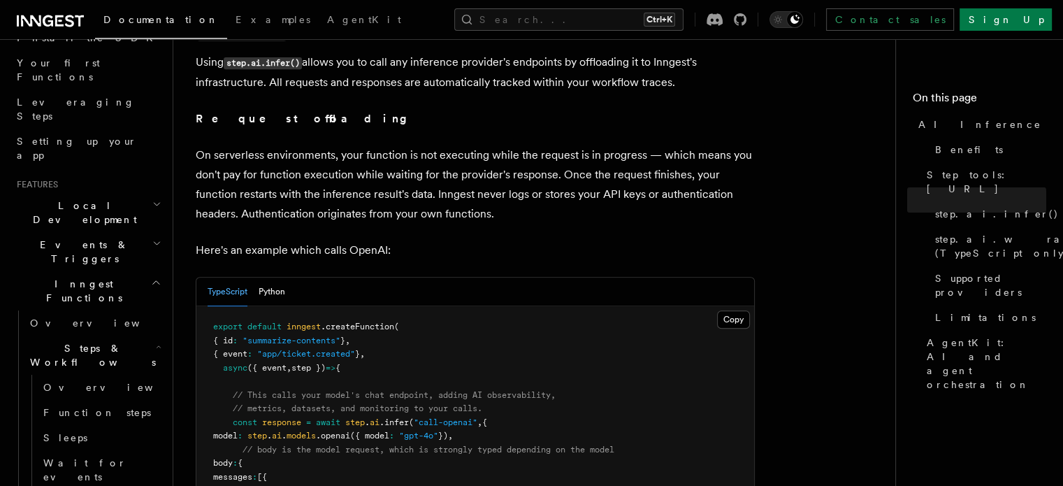
scroll to position [498, 0]
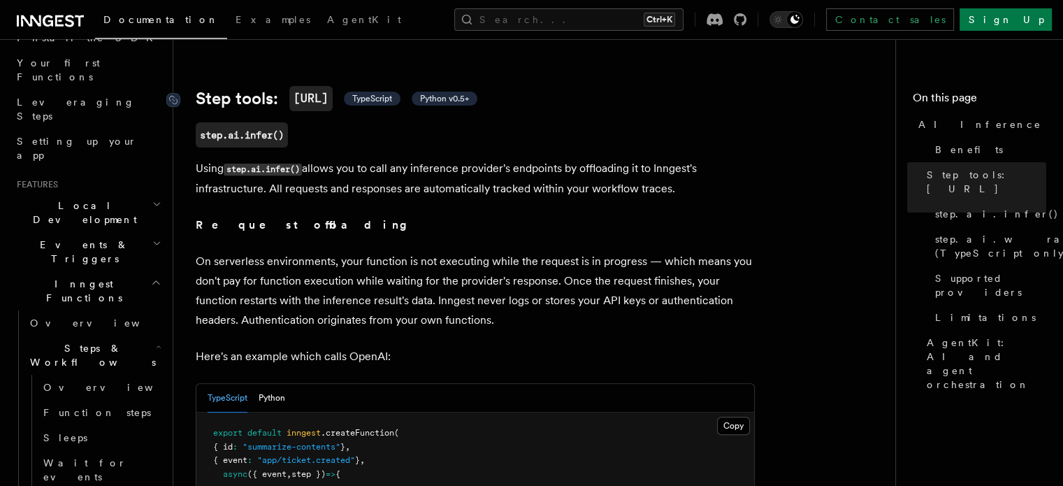
click at [385, 93] on span "TypeScript" at bounding box center [372, 98] width 40 height 11
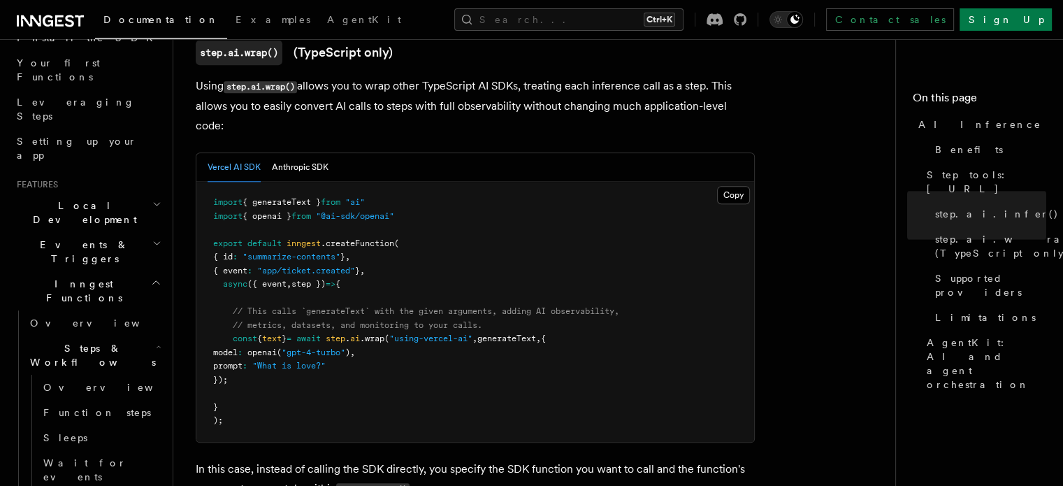
scroll to position [1381, 0]
click at [383, 294] on pre "import { generateText } from "ai" import { openai } from "@ai-sdk/openai" expor…" at bounding box center [475, 311] width 558 height 260
drag, startPoint x: 232, startPoint y: 270, endPoint x: 249, endPoint y: 314, distance: 48.0
click at [249, 314] on pre "import { generateText } from "ai" import { openai } from "@ai-sdk/openai" expor…" at bounding box center [475, 311] width 558 height 260
copy code "const { text } = await step . ai .wrap ( "using-vercel-ai" , generateText , { m…"
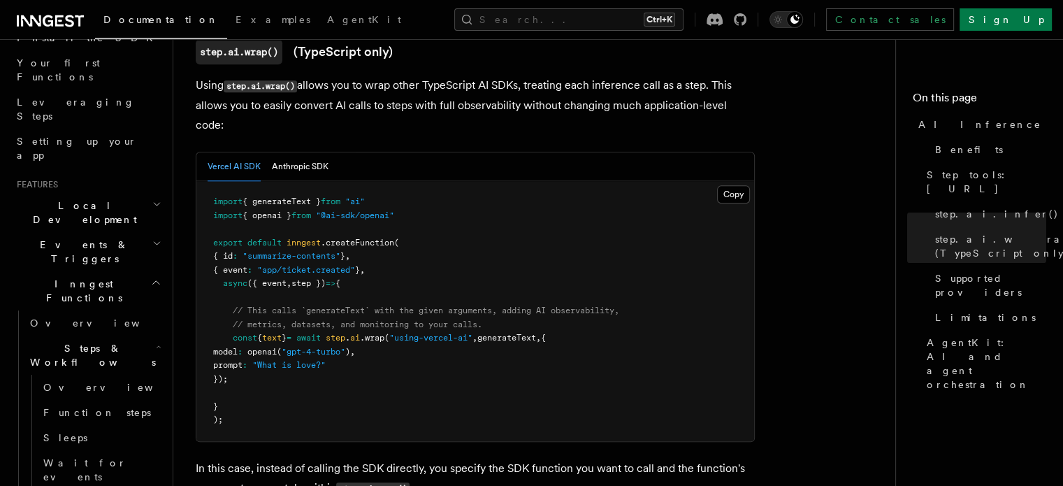
click at [567, 256] on pre "import { generateText } from "ai" import { openai } from "@ai-sdk/openai" expor…" at bounding box center [475, 311] width 558 height 260
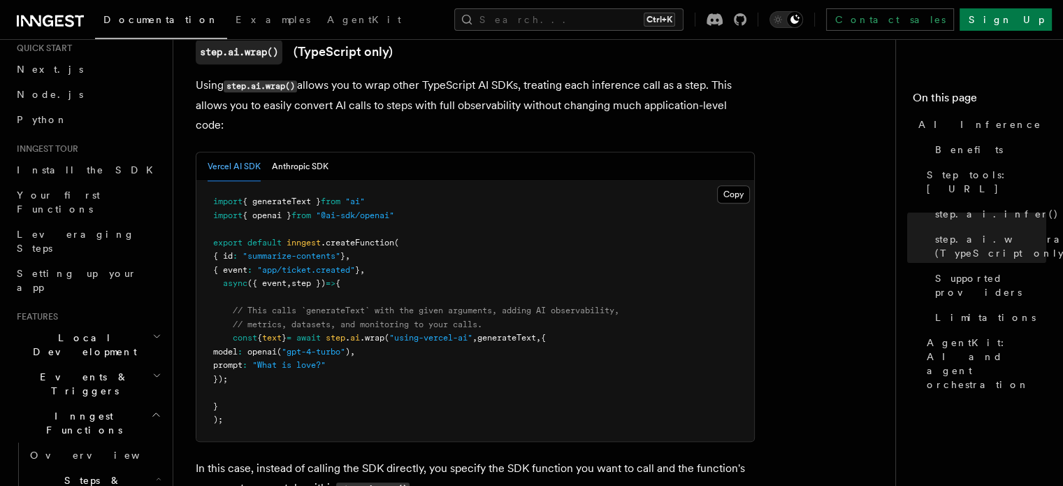
scroll to position [0, 0]
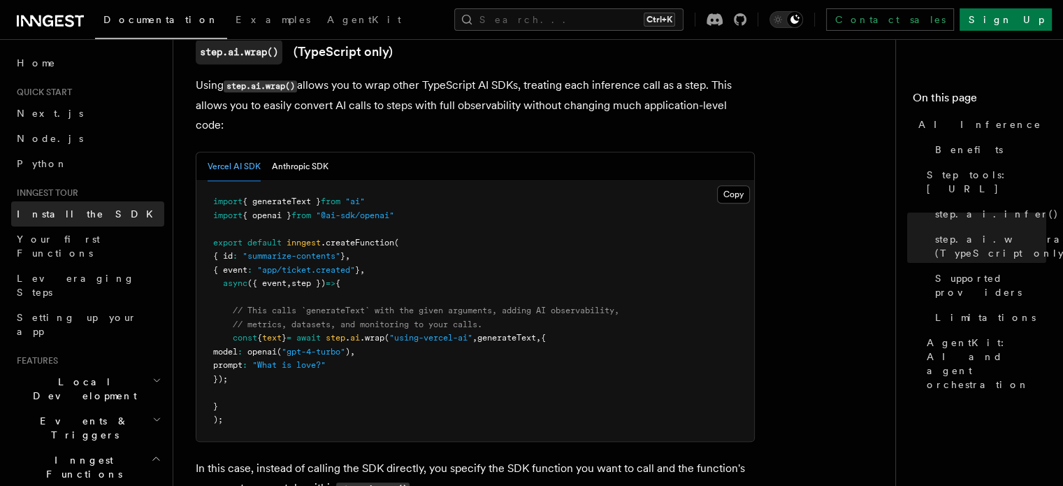
click at [53, 221] on link "Install the SDK" at bounding box center [87, 213] width 153 height 25
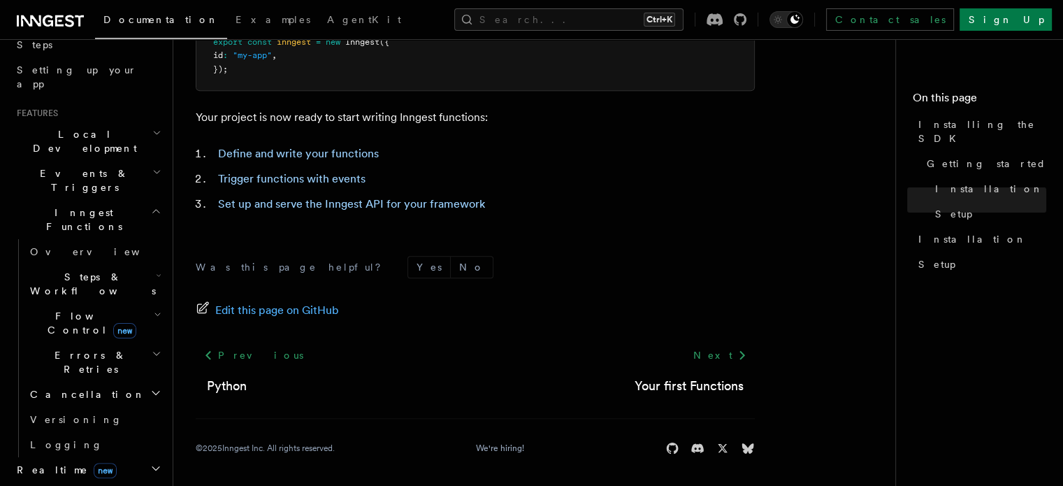
scroll to position [246, 0]
click at [61, 271] on span "Steps & Workflows" at bounding box center [89, 285] width 131 height 28
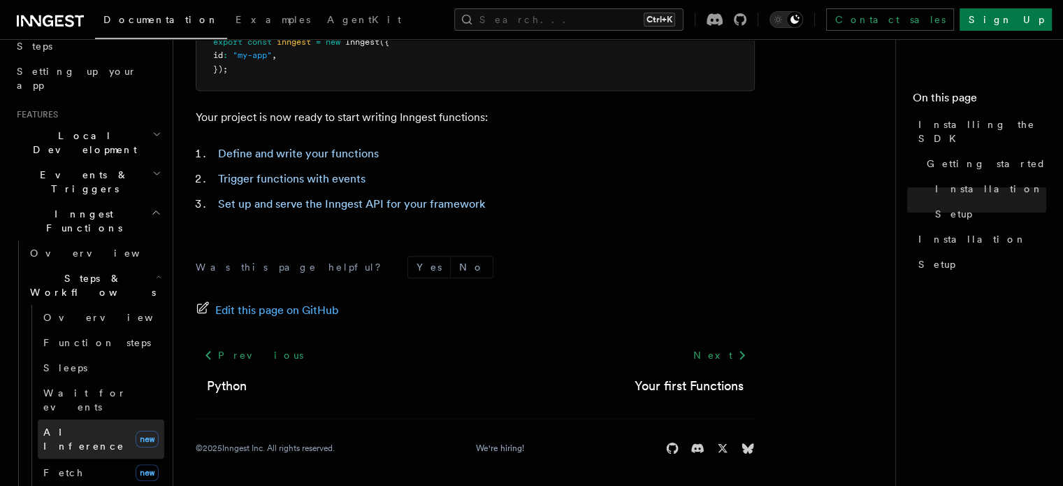
click at [73, 419] on link "AI Inference new" at bounding box center [101, 438] width 126 height 39
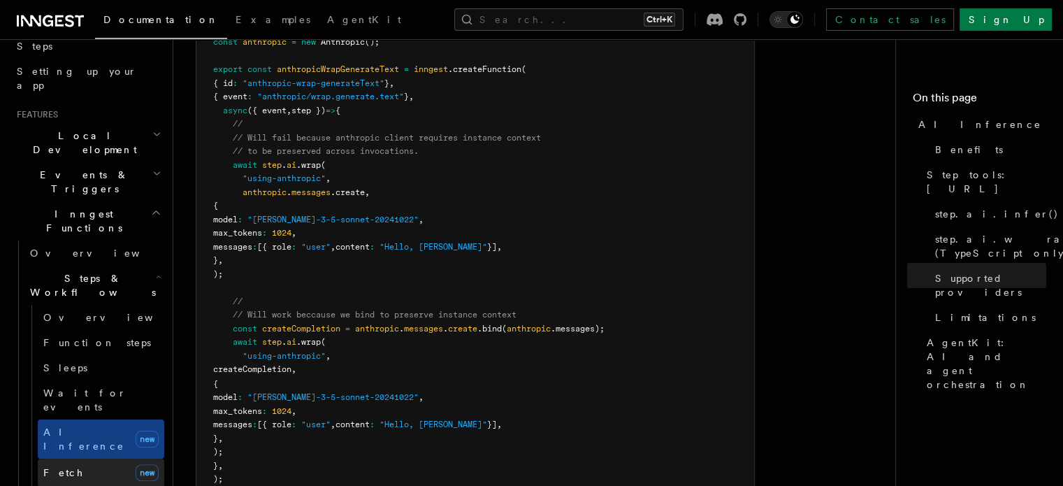
scroll to position [296, 0]
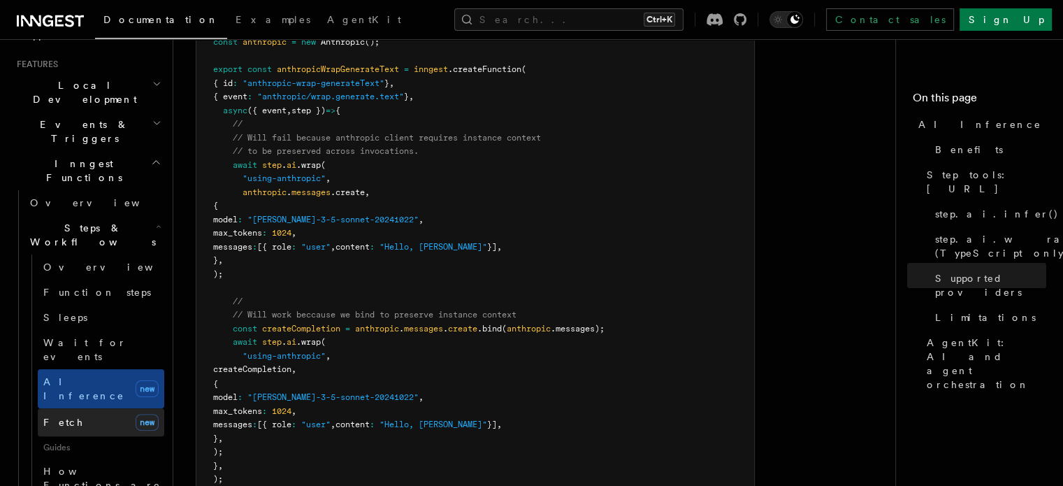
click at [87, 408] on link "Fetch new" at bounding box center [101, 422] width 126 height 28
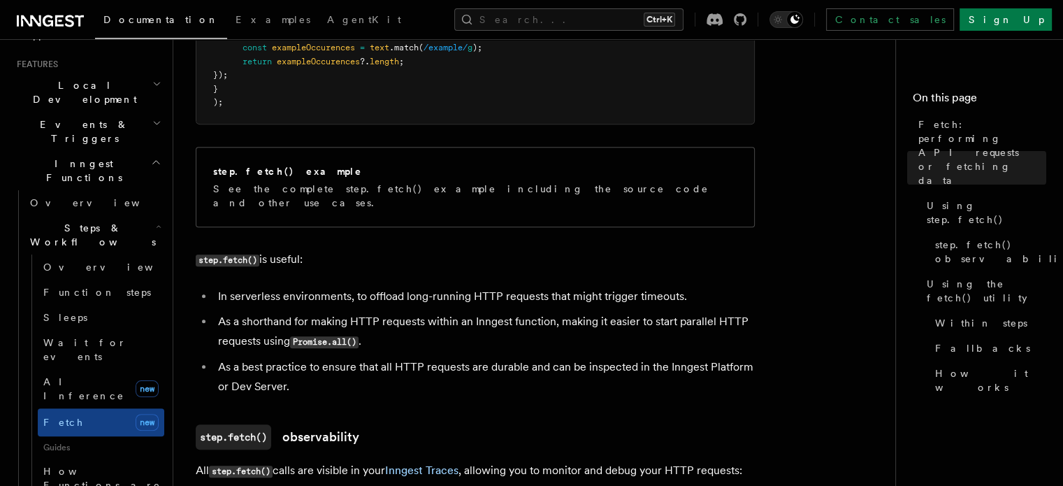
scroll to position [816, 0]
